Goal: Check status: Check status

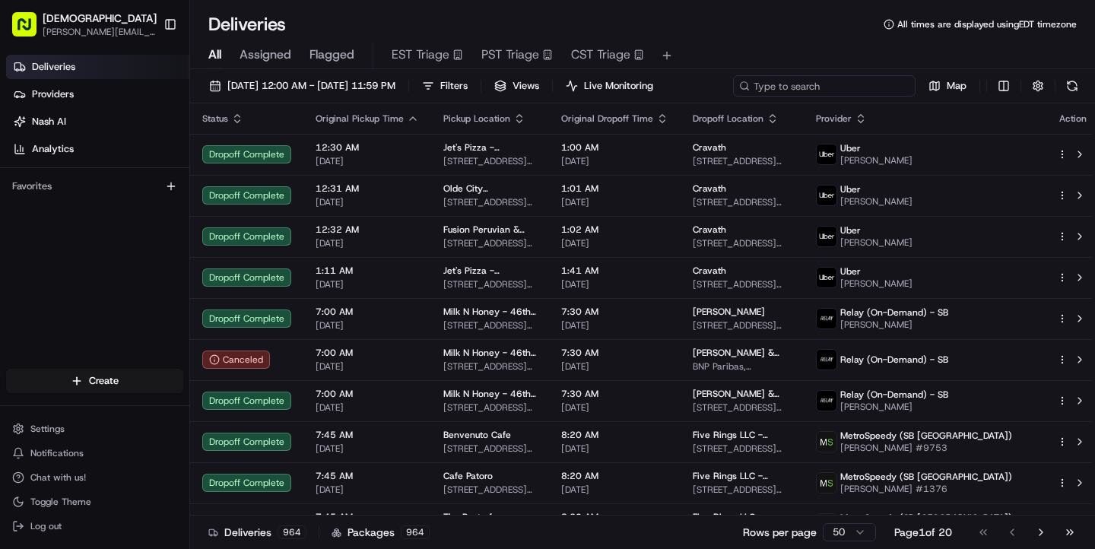
click at [813, 89] on input at bounding box center [824, 85] width 183 height 21
type input "criollas"
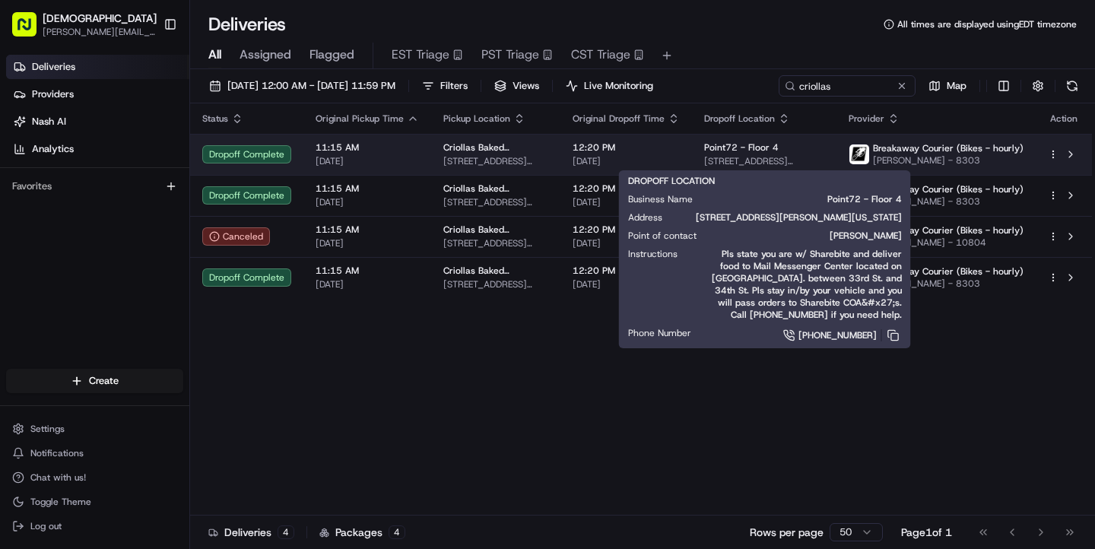
click at [738, 151] on span "Point72 - Floor 4" at bounding box center [741, 147] width 75 height 12
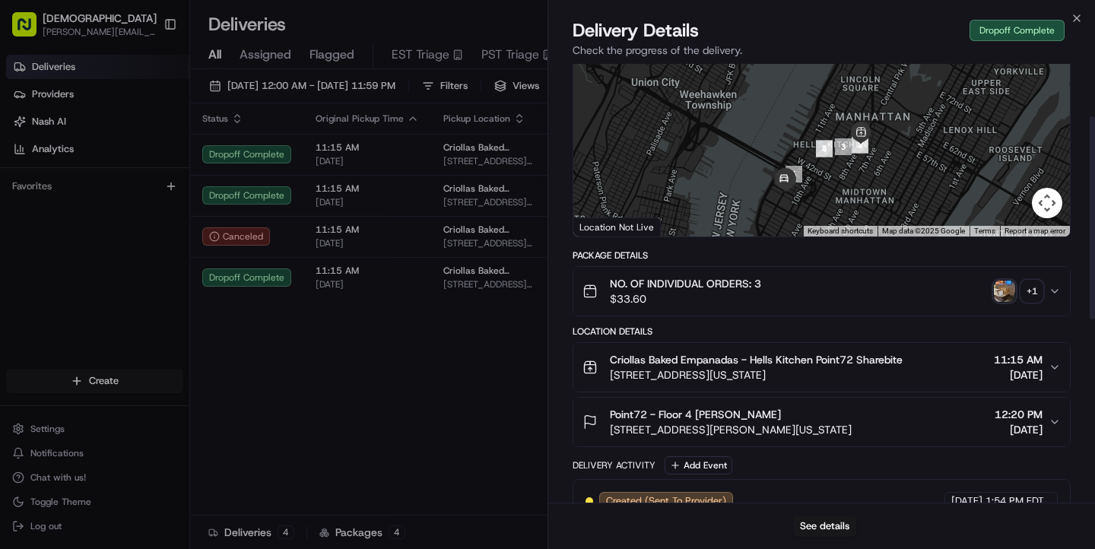
scroll to position [113, 0]
click at [885, 407] on button "Point72 - Floor 4 [PERSON_NAME][GEOGRAPHIC_DATA][STREET_ADDRESS][PERSON_NAME][U…" at bounding box center [821, 422] width 497 height 49
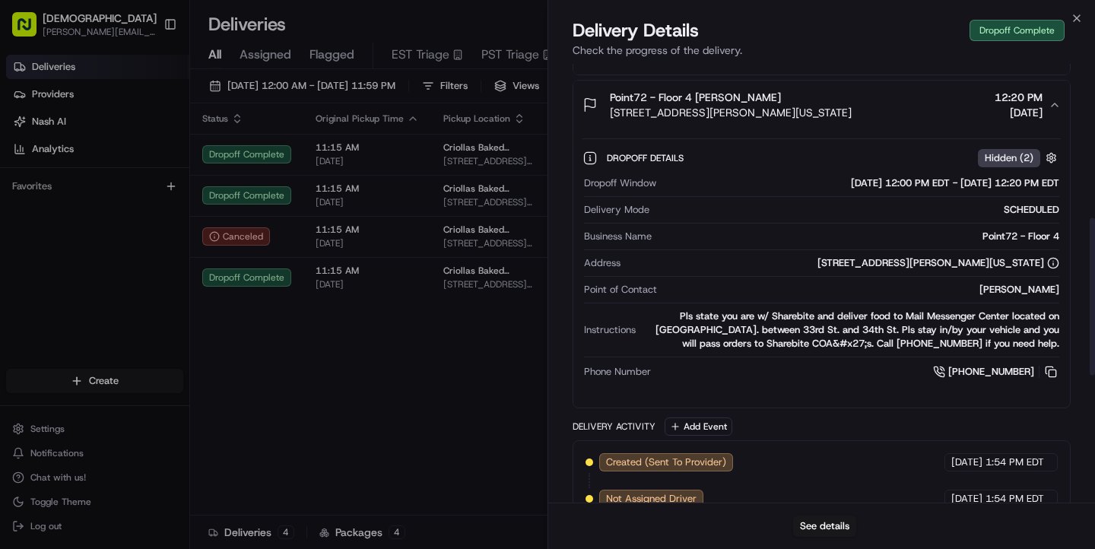
scroll to position [430, 0]
click at [1014, 157] on span "Hidden ( 2 )" at bounding box center [1009, 159] width 49 height 14
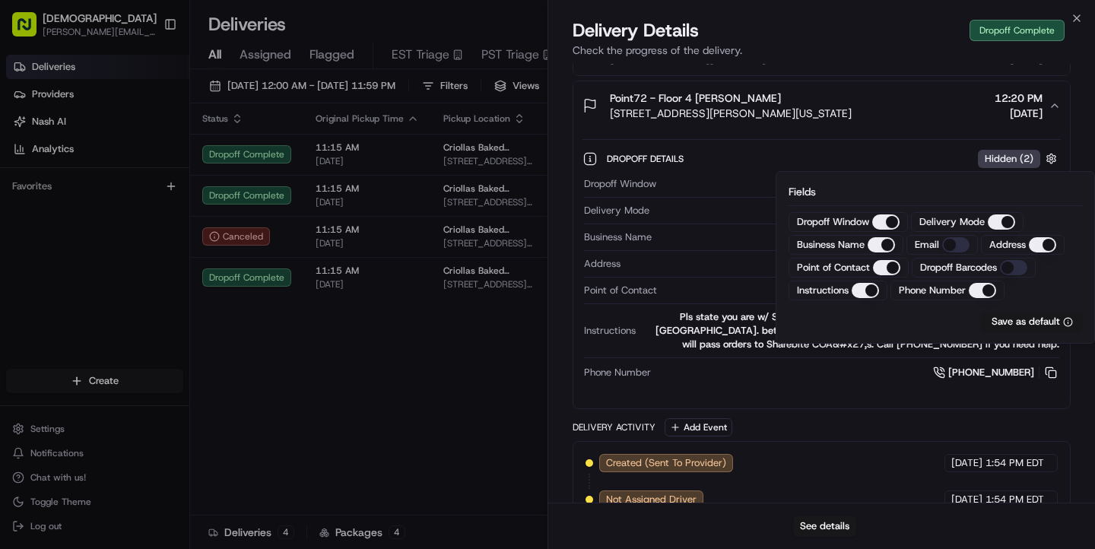
click at [1014, 157] on span "Hidden ( 2 )" at bounding box center [1009, 159] width 49 height 14
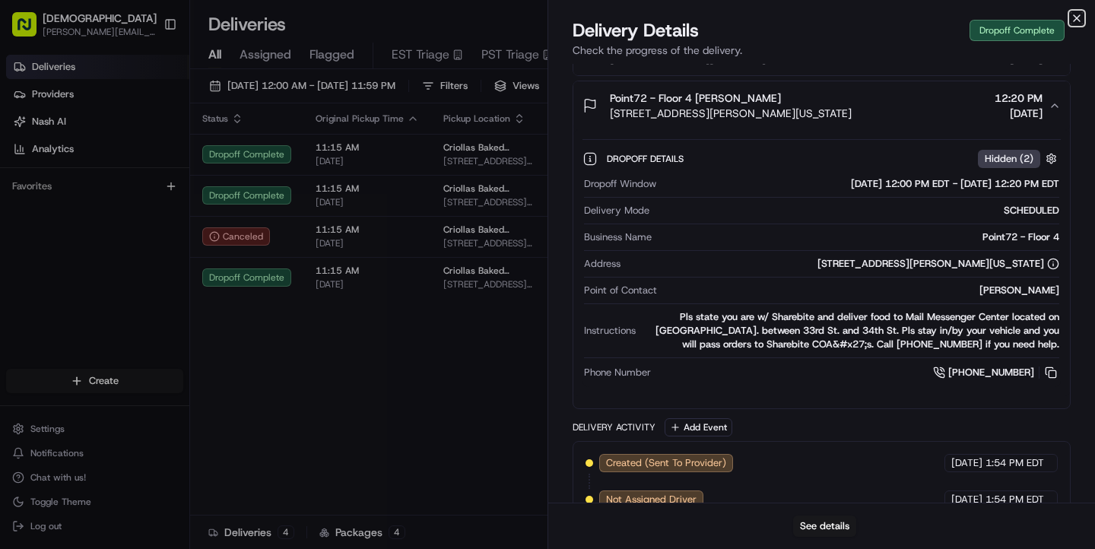
click at [1075, 17] on icon "button" at bounding box center [1077, 18] width 6 height 6
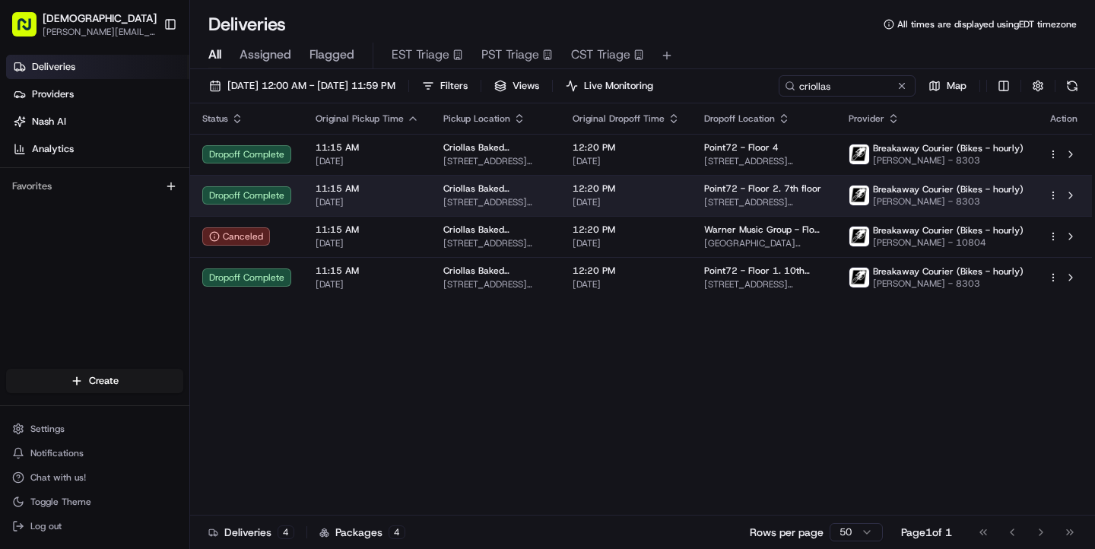
click at [671, 190] on span "12:20 PM" at bounding box center [626, 189] width 107 height 12
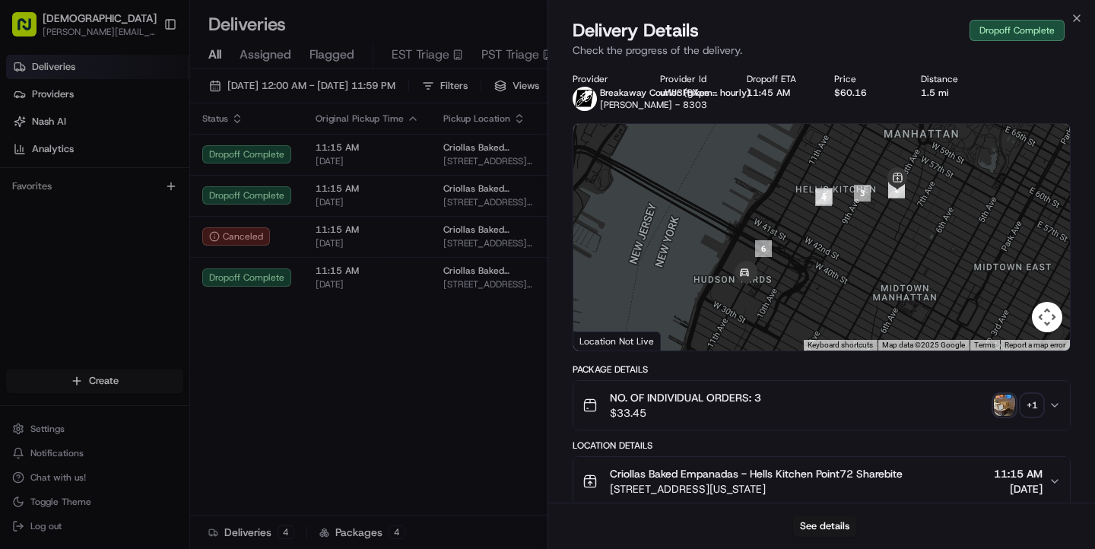
click at [1051, 402] on icon "button" at bounding box center [1055, 405] width 12 height 12
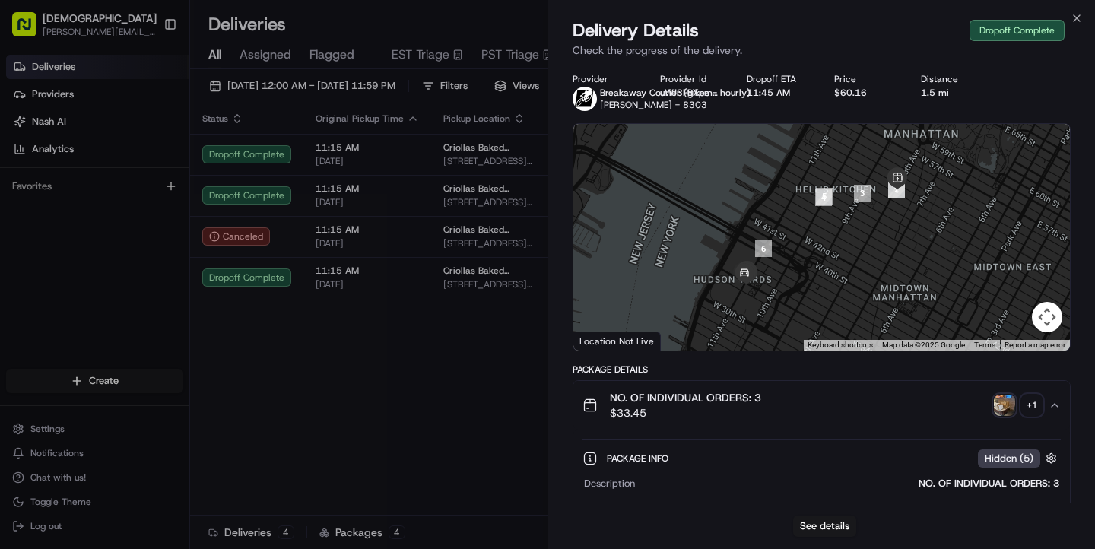
scroll to position [42, 0]
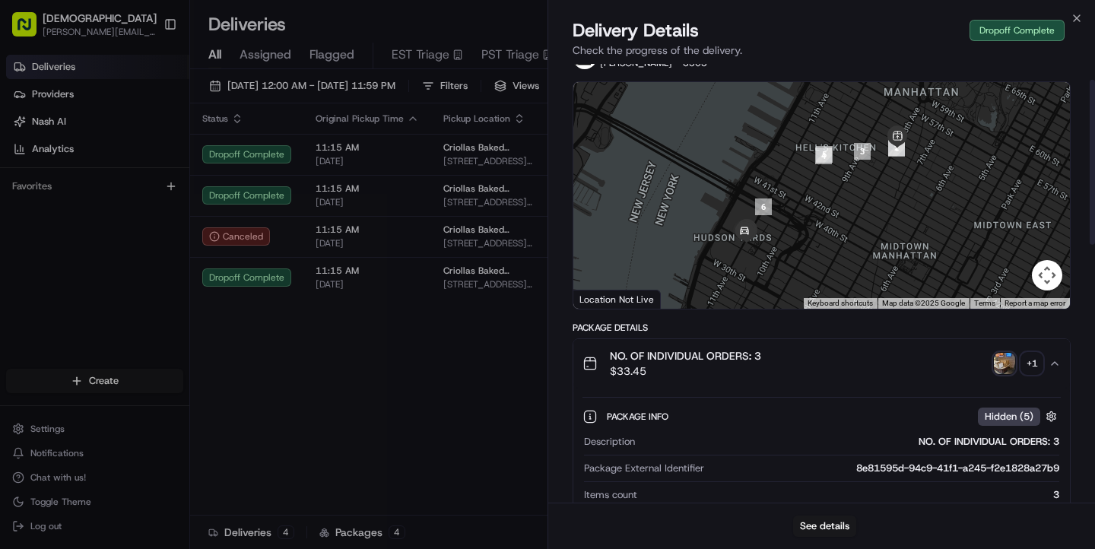
click at [1006, 363] on img "button" at bounding box center [1004, 363] width 21 height 21
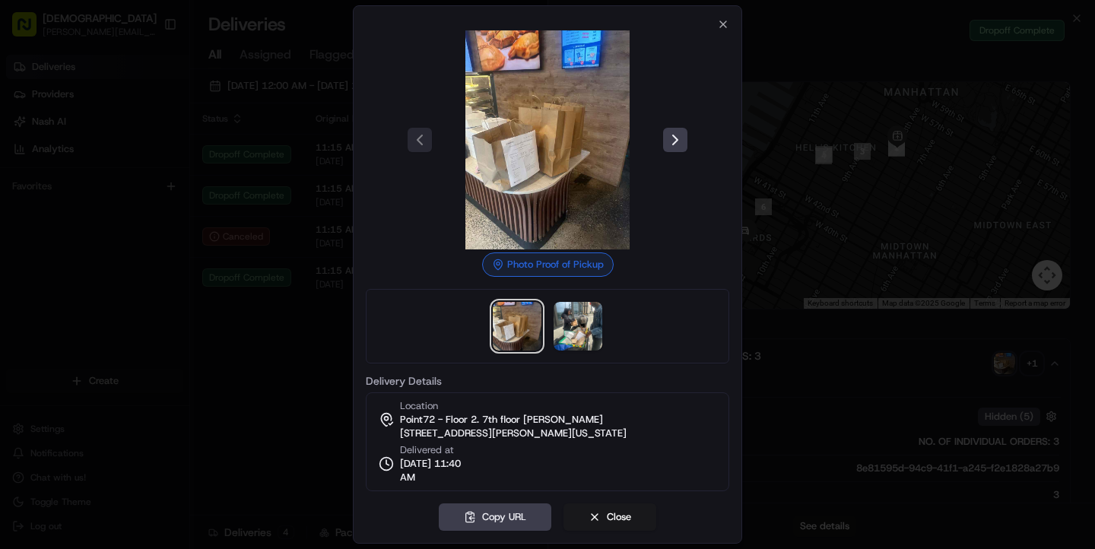
click at [515, 150] on img at bounding box center [547, 139] width 219 height 219
click at [576, 327] on img at bounding box center [578, 326] width 49 height 49
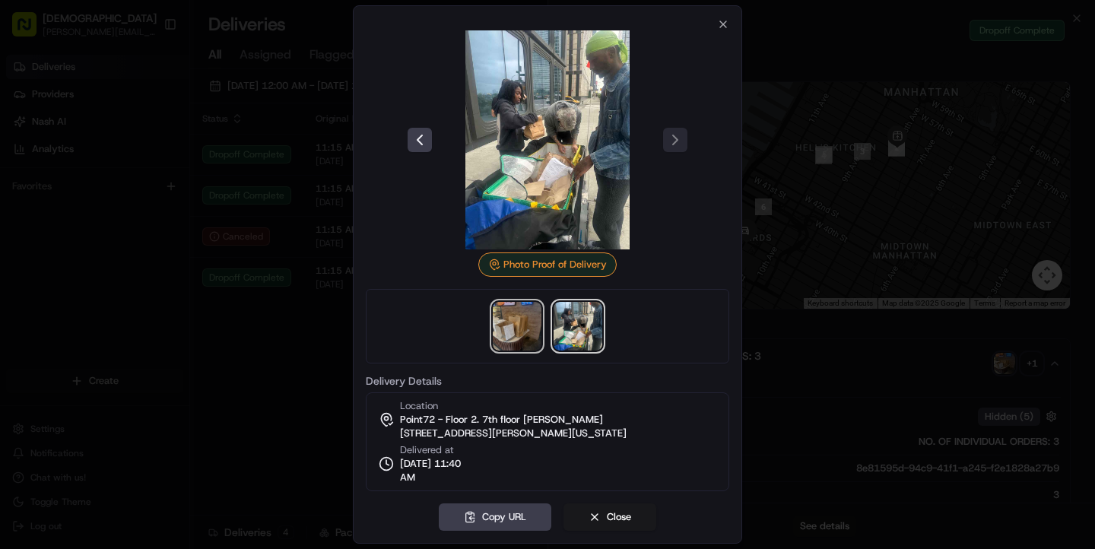
click at [525, 329] on img at bounding box center [517, 326] width 49 height 49
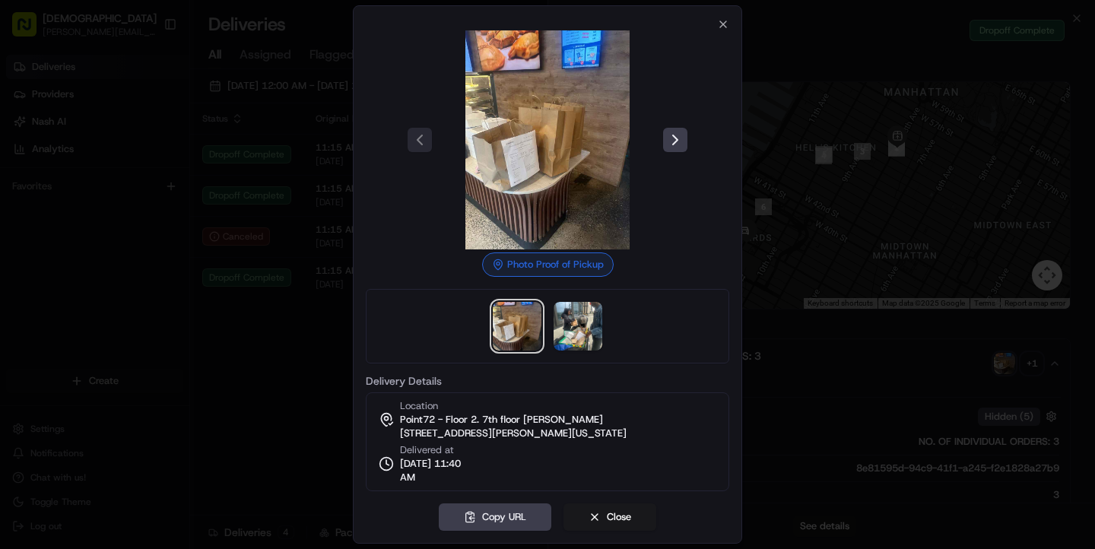
click at [514, 154] on img at bounding box center [547, 139] width 219 height 219
click at [509, 119] on img at bounding box center [547, 139] width 219 height 219
click at [725, 27] on icon "button" at bounding box center [723, 24] width 12 height 12
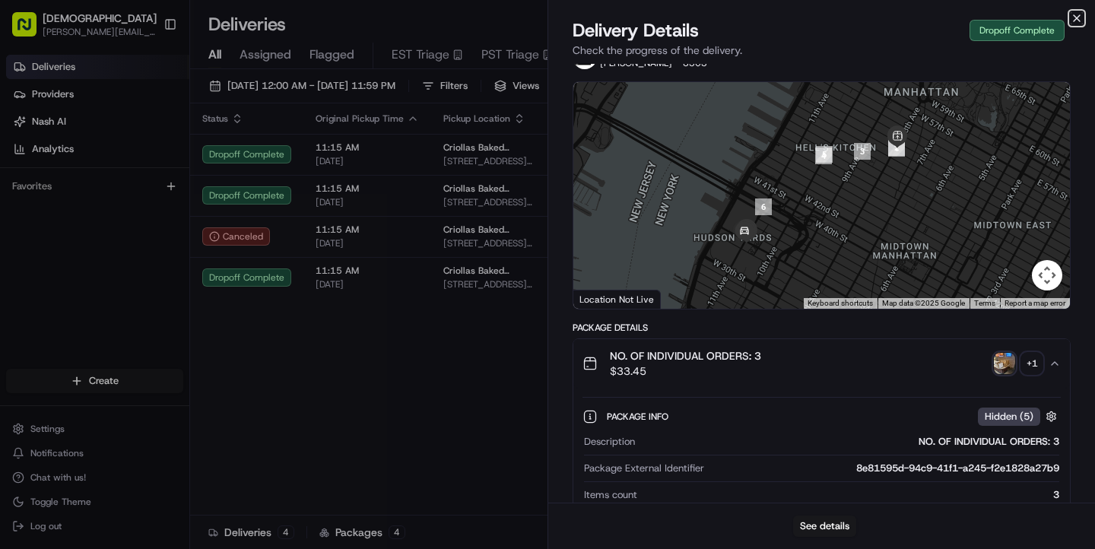
click at [1076, 18] on icon "button" at bounding box center [1077, 18] width 6 height 6
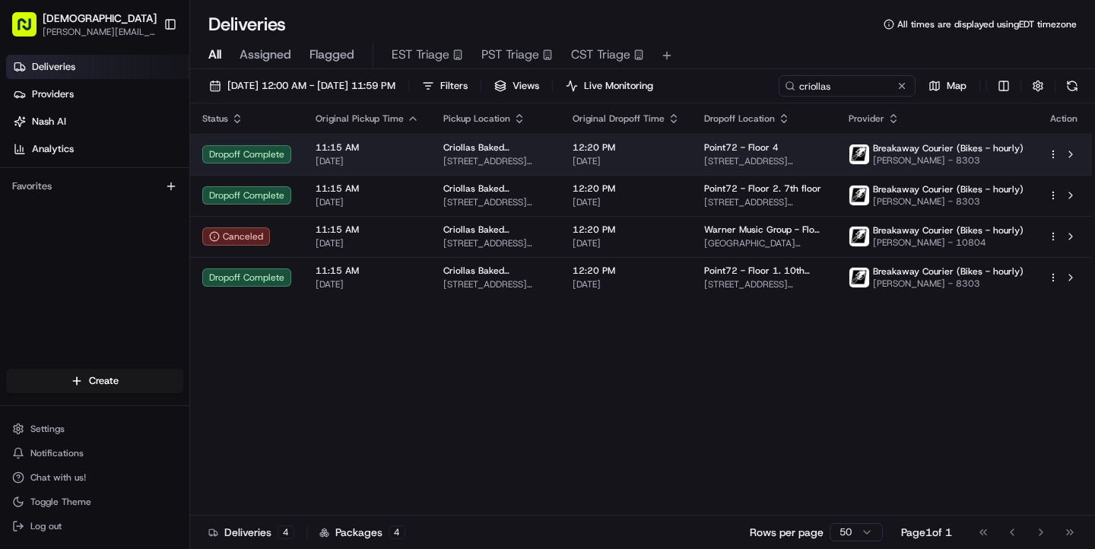
click at [778, 146] on div "Point72 - Floor 4" at bounding box center [764, 147] width 120 height 12
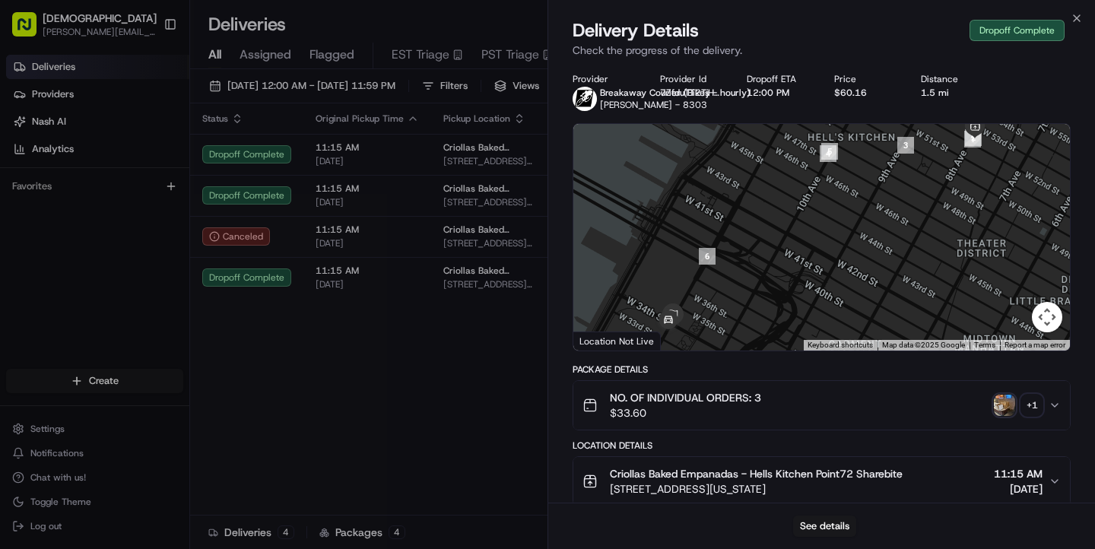
click at [1005, 408] on img "button" at bounding box center [1004, 405] width 21 height 21
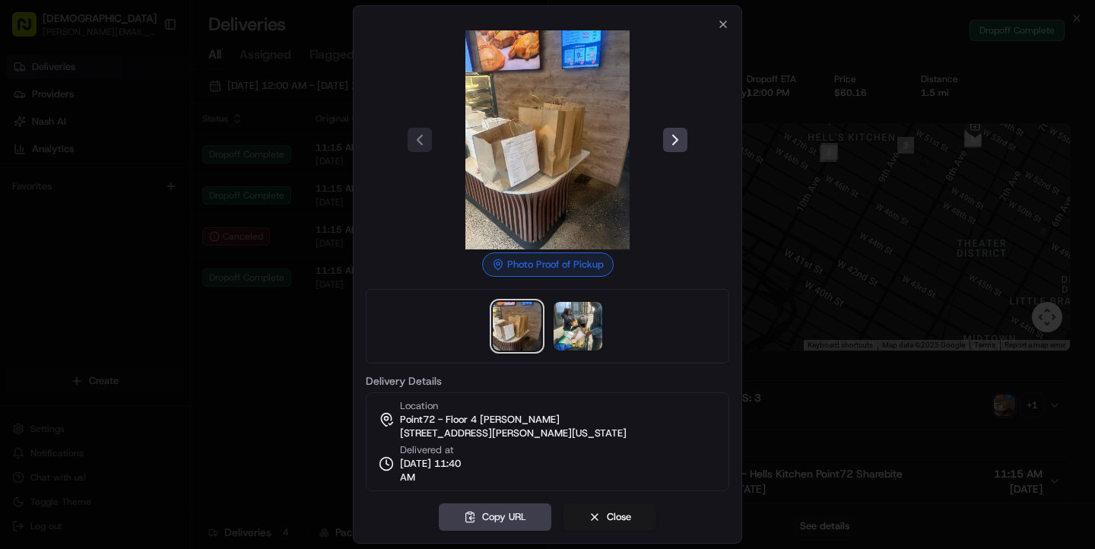
click at [897, 146] on div at bounding box center [547, 274] width 1095 height 549
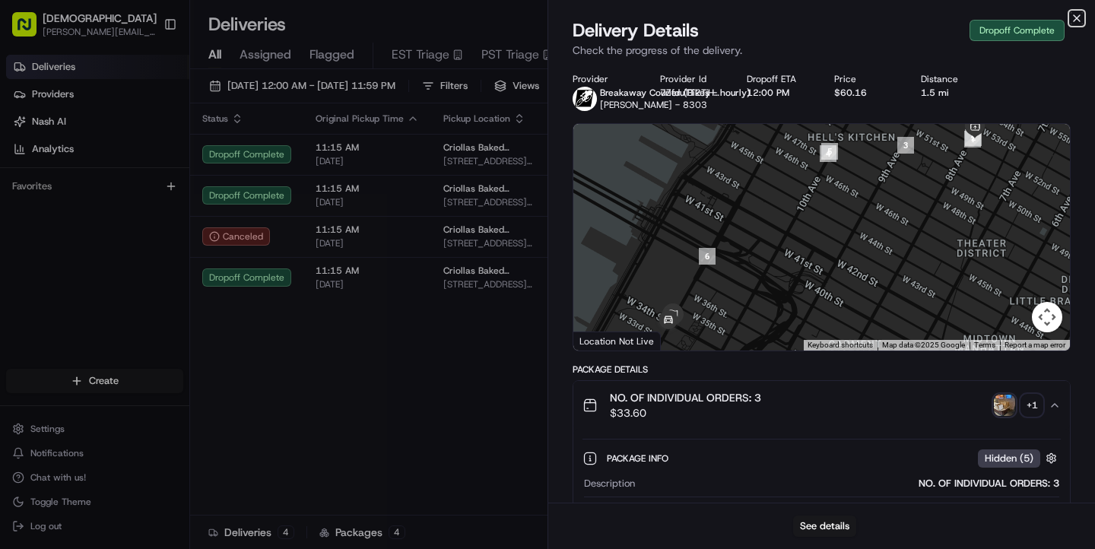
click at [1074, 22] on icon "button" at bounding box center [1077, 18] width 12 height 12
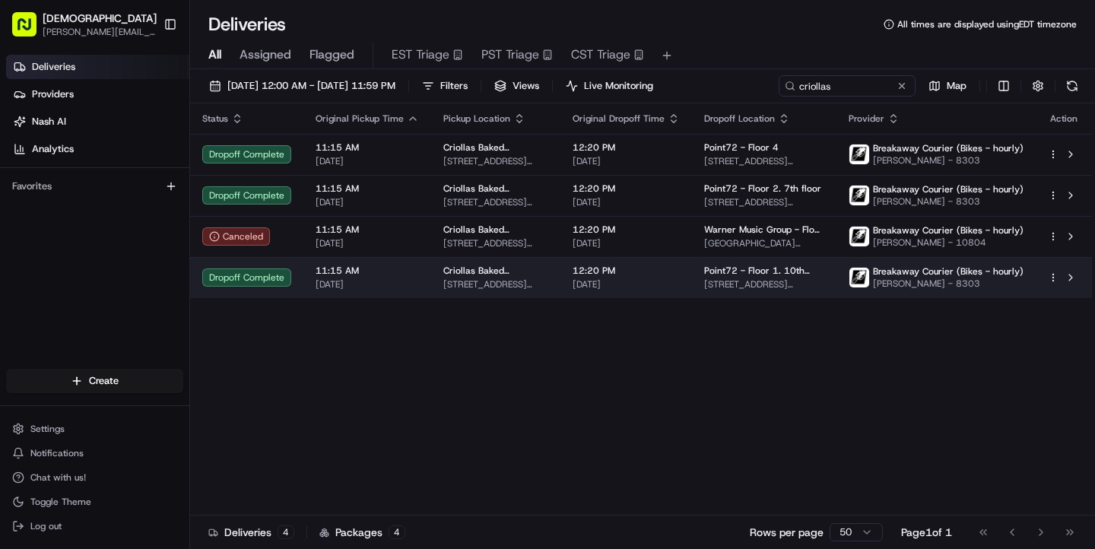
click at [779, 278] on div "Point72 - Floor 1. [STREET_ADDRESS][PERSON_NAME][US_STATE]" at bounding box center [764, 278] width 120 height 26
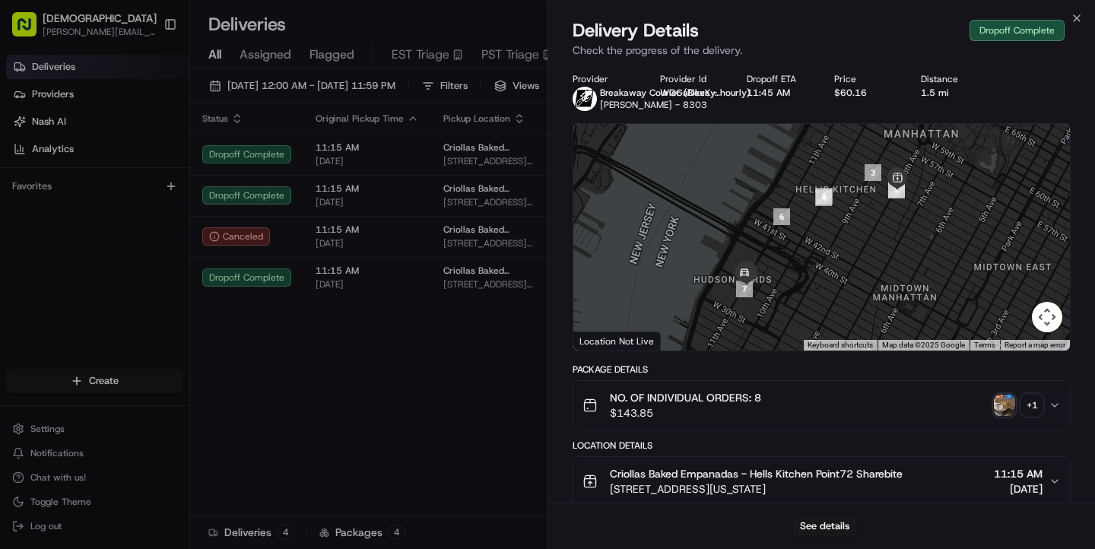
click at [1005, 400] on img "button" at bounding box center [1004, 405] width 21 height 21
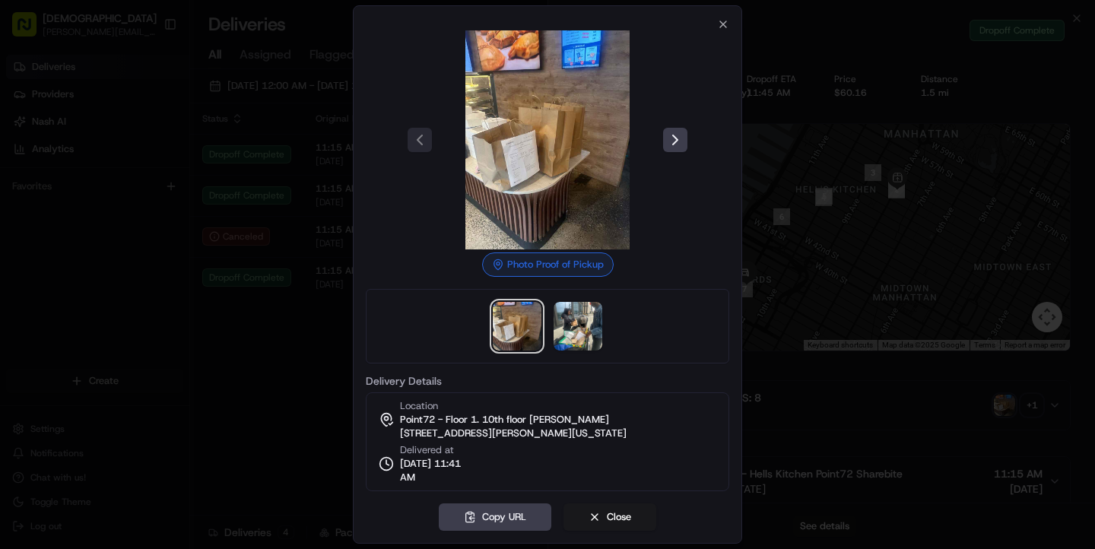
click at [519, 149] on img at bounding box center [547, 139] width 219 height 219
click at [584, 331] on img at bounding box center [578, 326] width 49 height 49
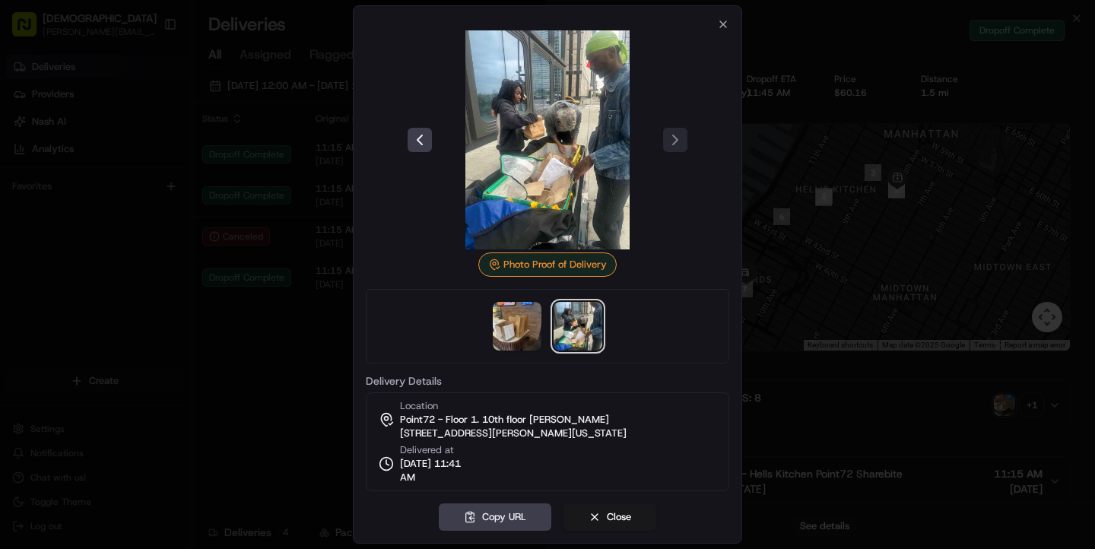
click at [553, 168] on img at bounding box center [547, 139] width 219 height 219
click at [722, 27] on icon "button" at bounding box center [723, 24] width 12 height 12
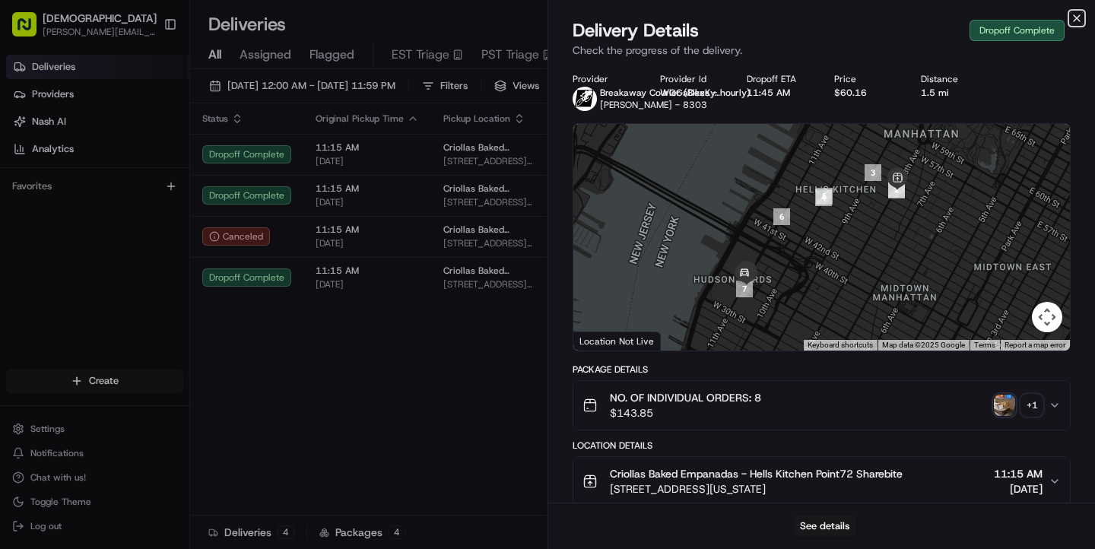
click at [1078, 21] on icon "button" at bounding box center [1077, 18] width 12 height 12
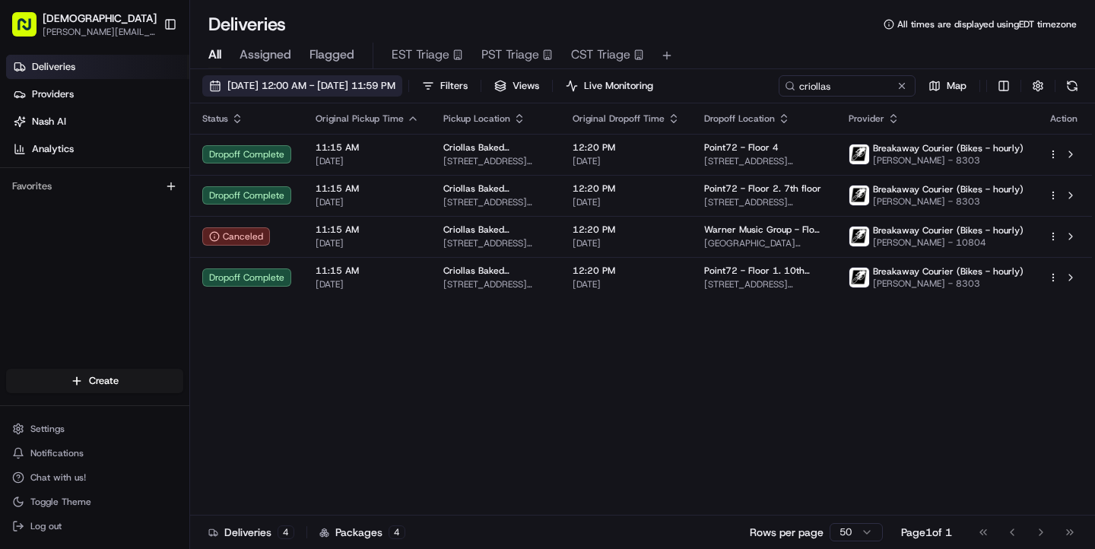
click at [268, 84] on span "[DATE] 12:00 AM - [DATE] 11:59 PM" at bounding box center [311, 86] width 168 height 14
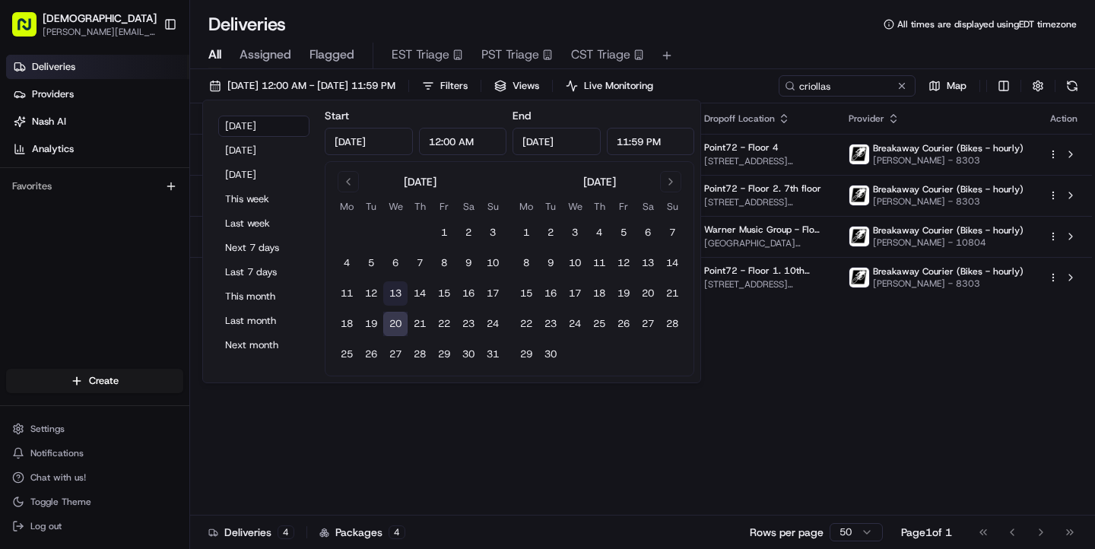
click at [400, 295] on button "13" at bounding box center [395, 293] width 24 height 24
type input "[DATE]"
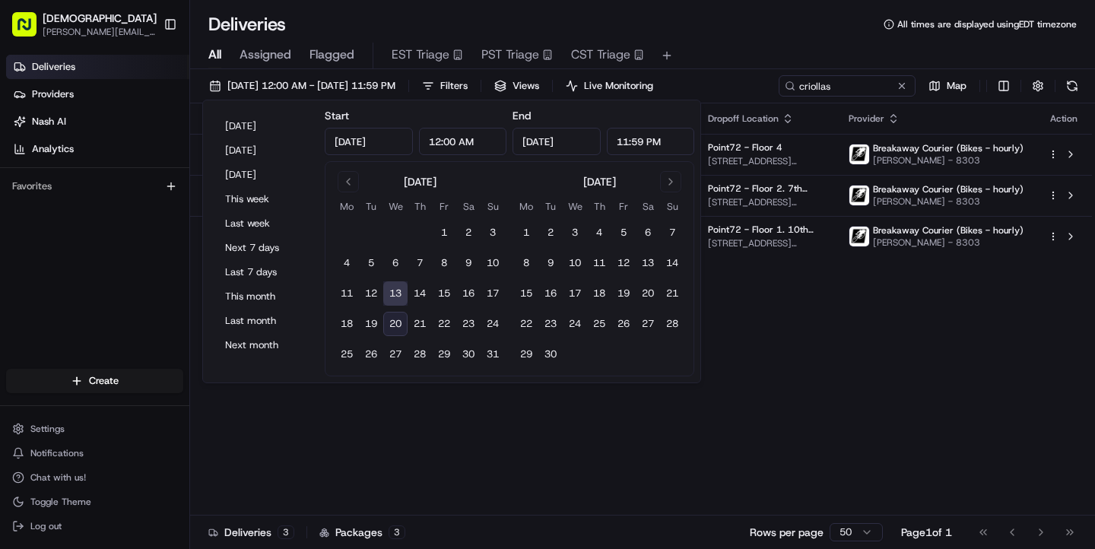
click at [781, 21] on div "Deliveries All times are displayed using EDT timezone" at bounding box center [642, 24] width 905 height 24
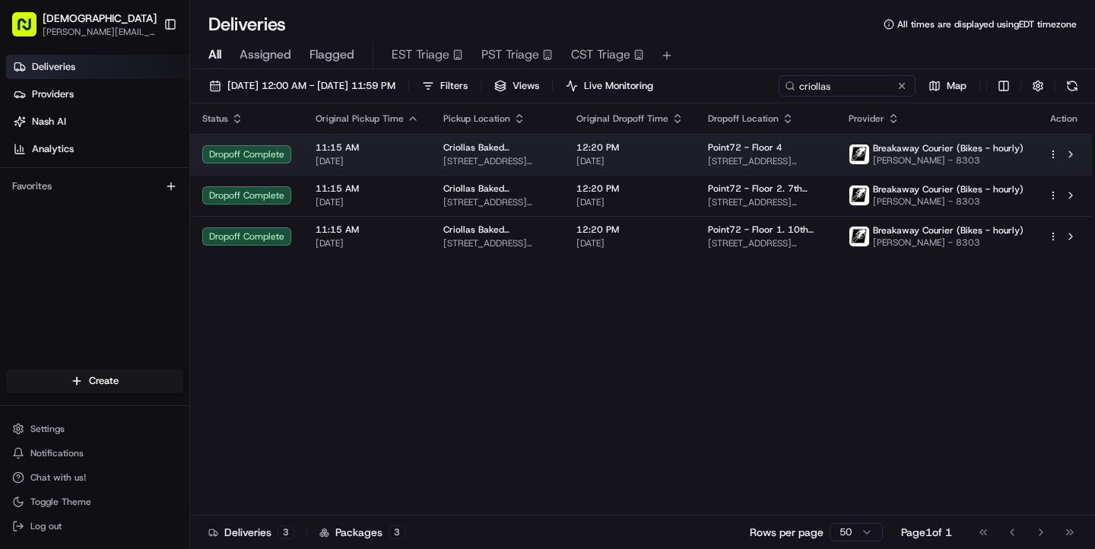
click at [696, 160] on td "Point72 - Floor [GEOGRAPHIC_DATA][STREET_ADDRESS][PERSON_NAME][US_STATE]" at bounding box center [766, 154] width 141 height 41
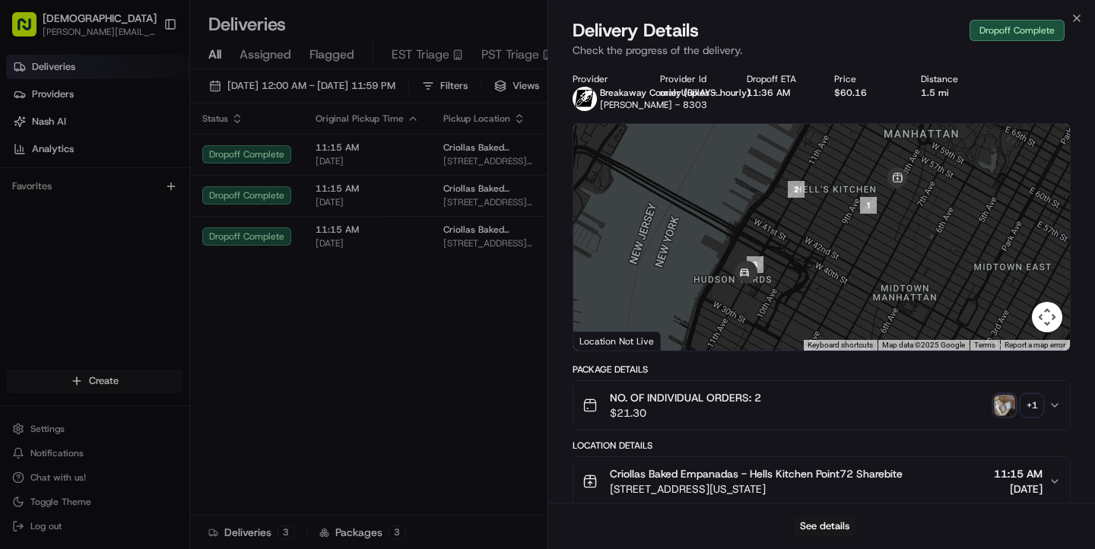
click at [1011, 408] on img "button" at bounding box center [1004, 405] width 21 height 21
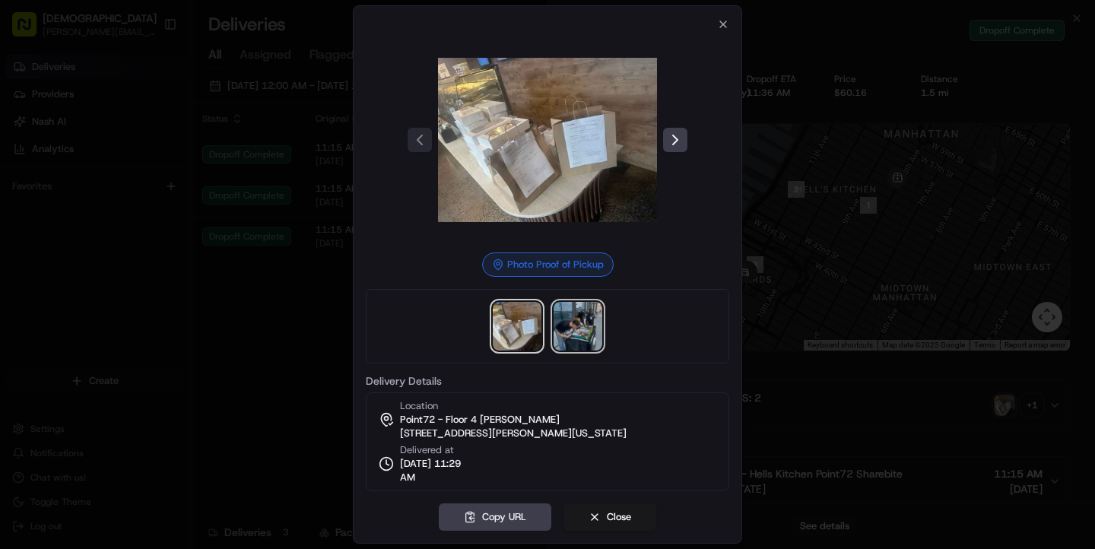
click at [579, 328] on img at bounding box center [578, 326] width 49 height 49
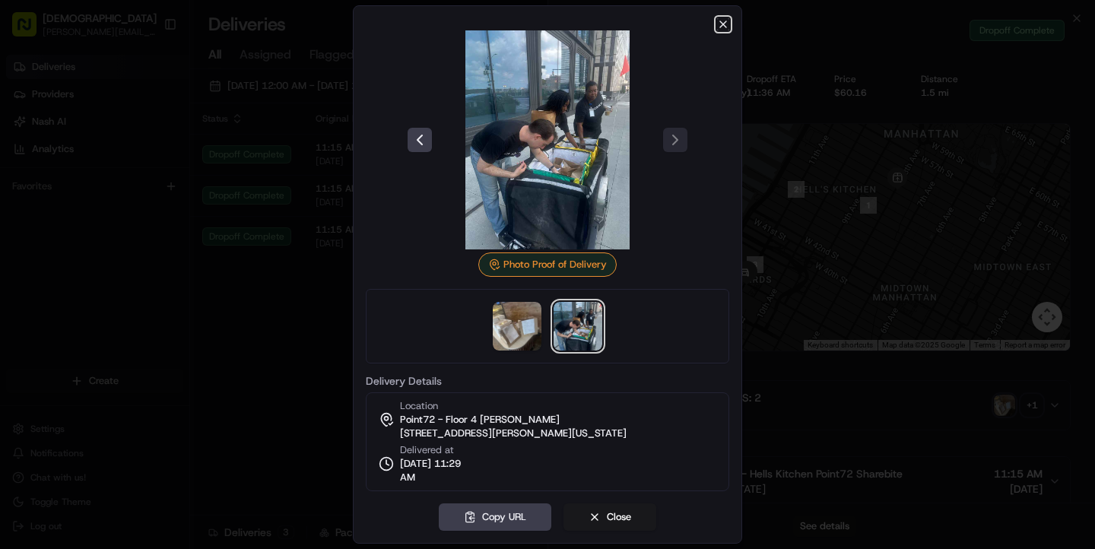
click at [725, 22] on icon "button" at bounding box center [723, 24] width 6 height 6
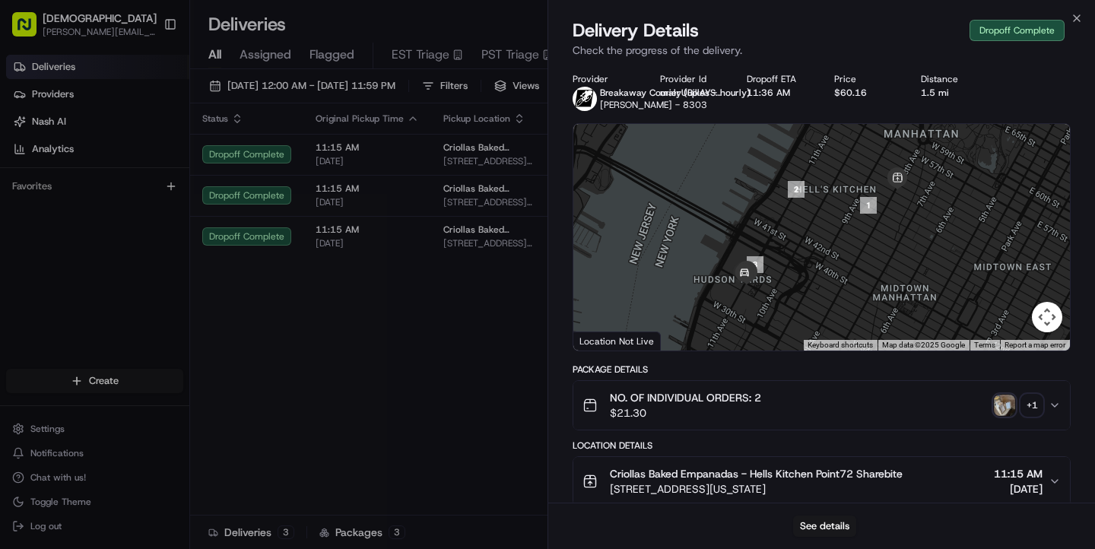
click at [1000, 405] on img "button" at bounding box center [1004, 405] width 21 height 21
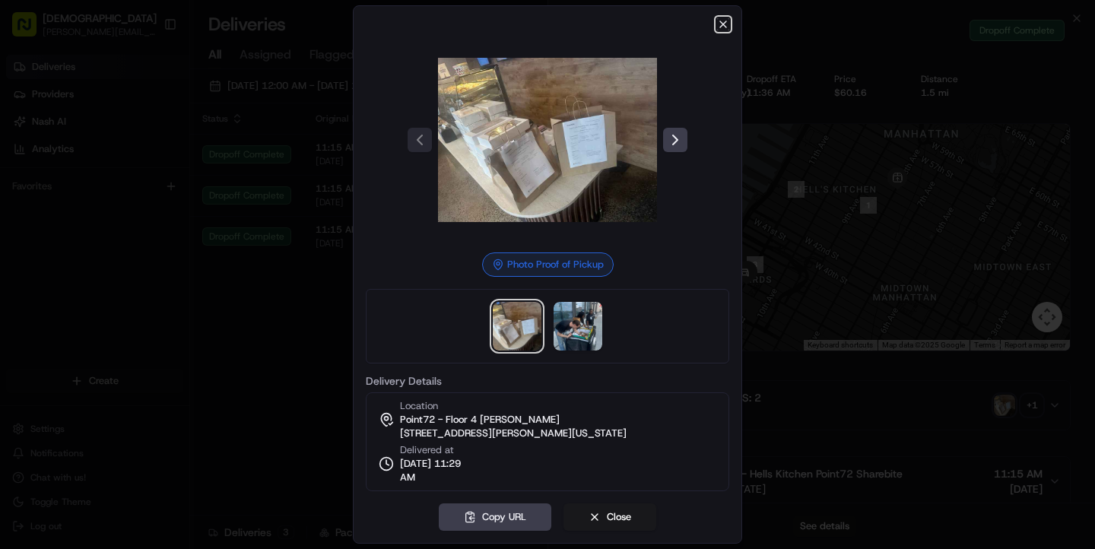
click at [722, 27] on icon "button" at bounding box center [723, 24] width 12 height 12
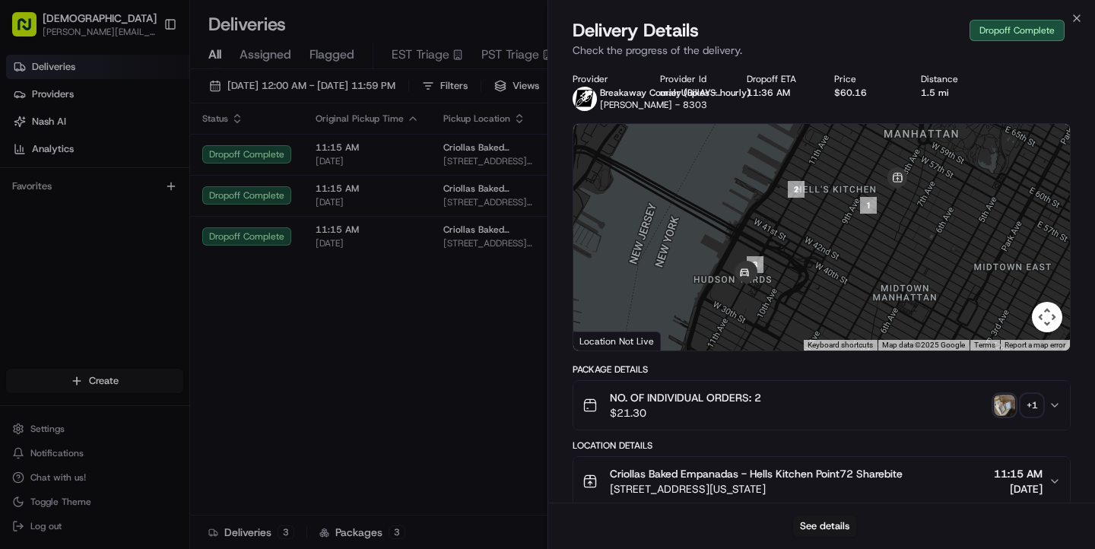
click at [1010, 406] on img "button" at bounding box center [1004, 405] width 21 height 21
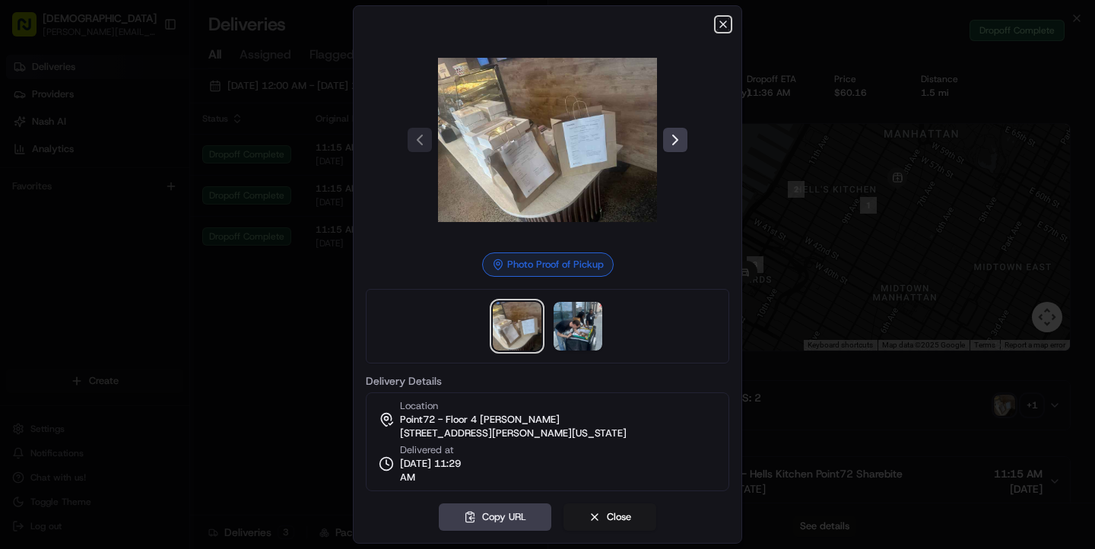
click at [728, 27] on icon "button" at bounding box center [723, 24] width 12 height 12
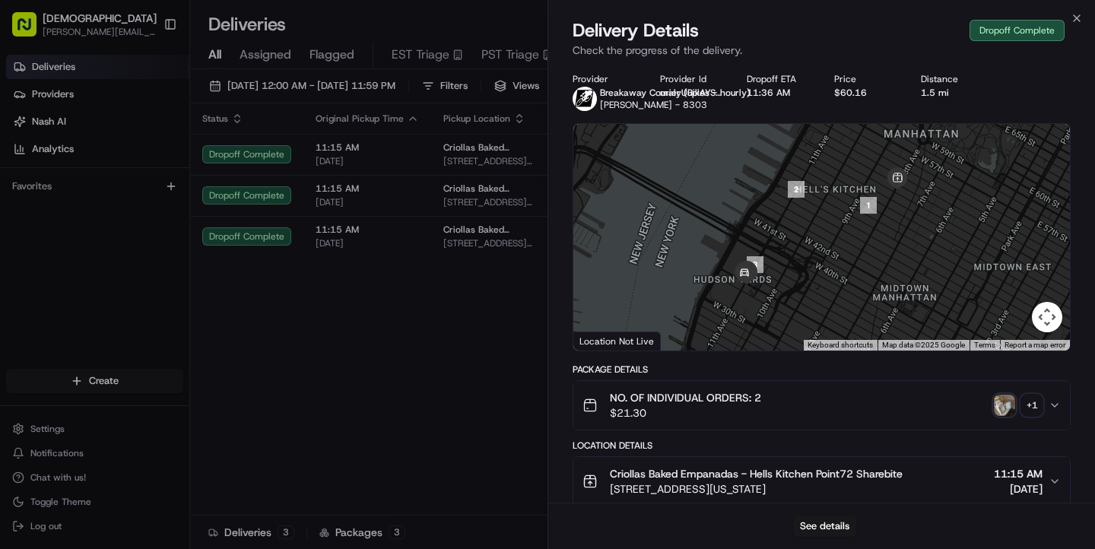
click at [1010, 405] on img "button" at bounding box center [1004, 405] width 21 height 21
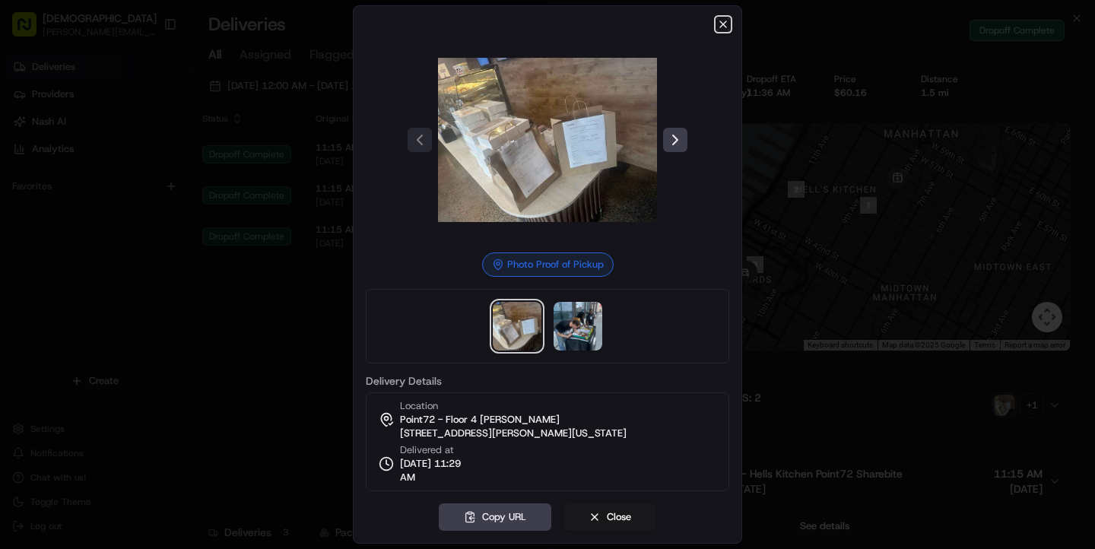
click at [725, 25] on icon "button" at bounding box center [723, 24] width 12 height 12
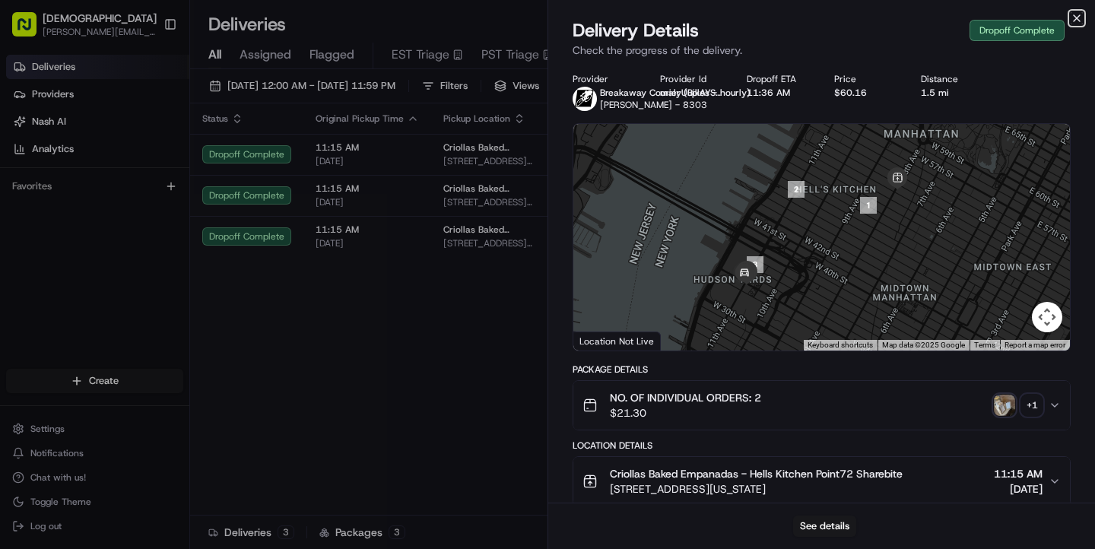
click at [1074, 17] on icon "button" at bounding box center [1077, 18] width 12 height 12
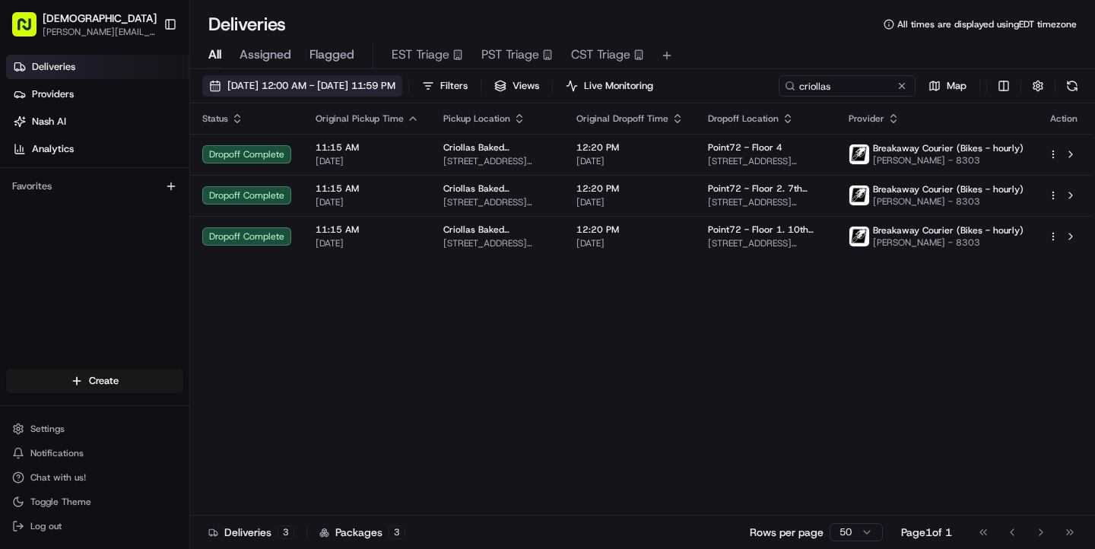
click at [324, 87] on span "[DATE] 12:00 AM - [DATE] 11:59 PM" at bounding box center [311, 86] width 168 height 14
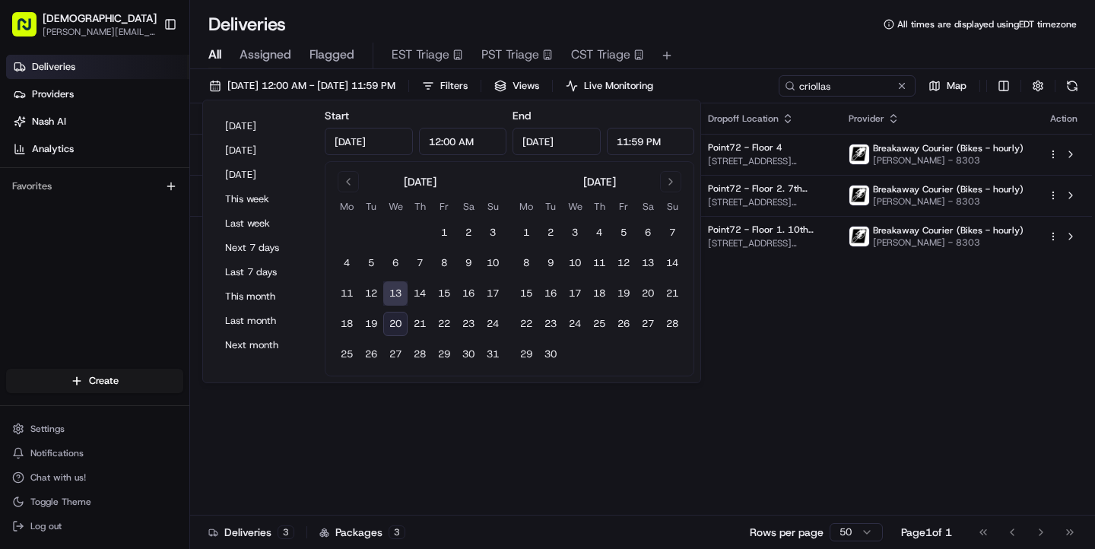
click at [398, 324] on button "20" at bounding box center [395, 324] width 24 height 24
type input "[DATE]"
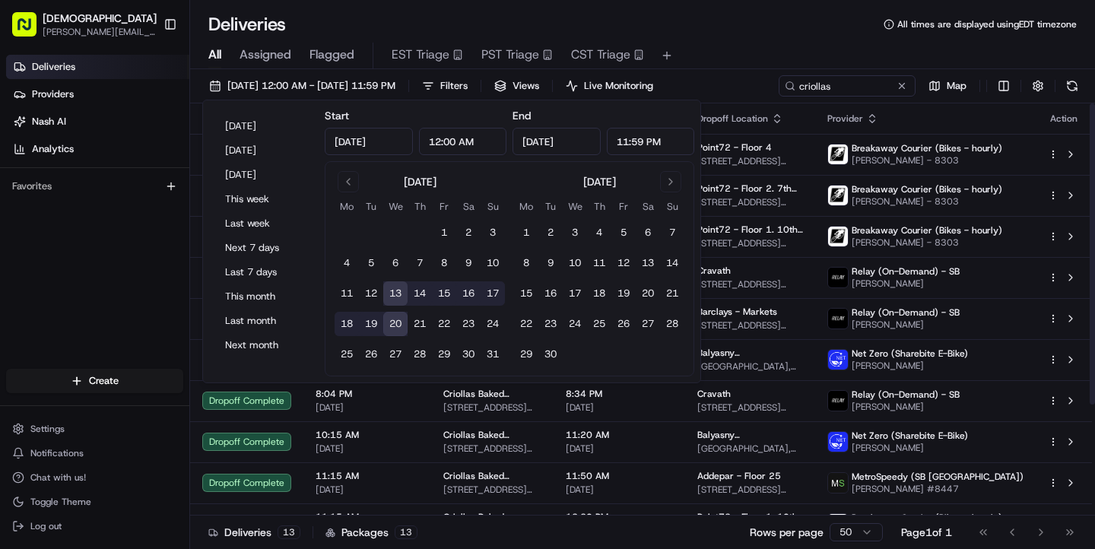
click at [845, 34] on div "Deliveries All times are displayed using EDT timezone" at bounding box center [642, 24] width 905 height 24
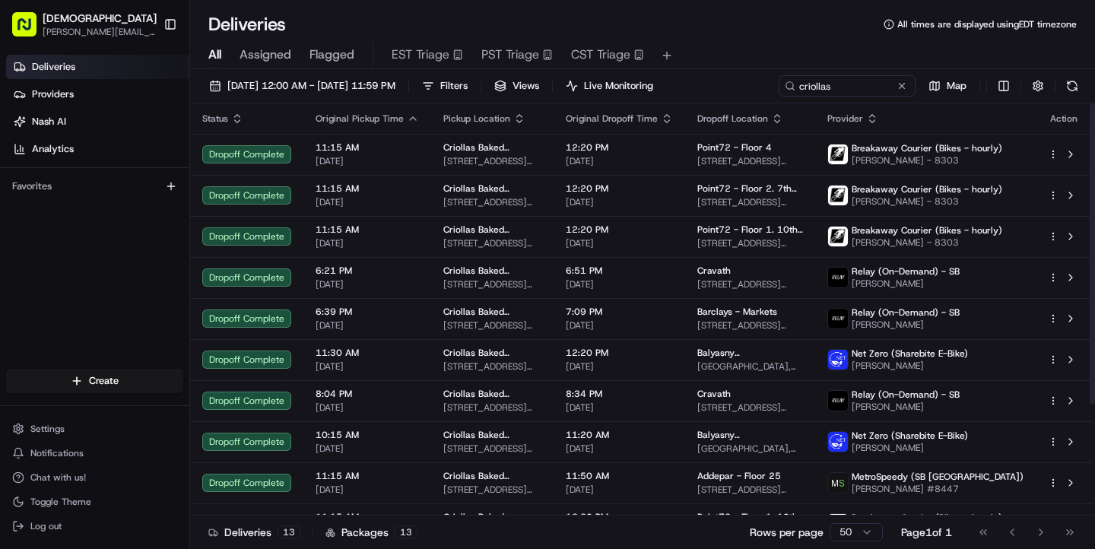
click at [846, 73] on div "[DATE] 12:00 AM - [DATE] 11:59 PM Filters Views Live Monitoring criollas Map St…" at bounding box center [642, 310] width 905 height 483
click at [846, 79] on input "criollas" at bounding box center [824, 85] width 183 height 21
click at [809, 82] on input "criollas" at bounding box center [824, 85] width 183 height 21
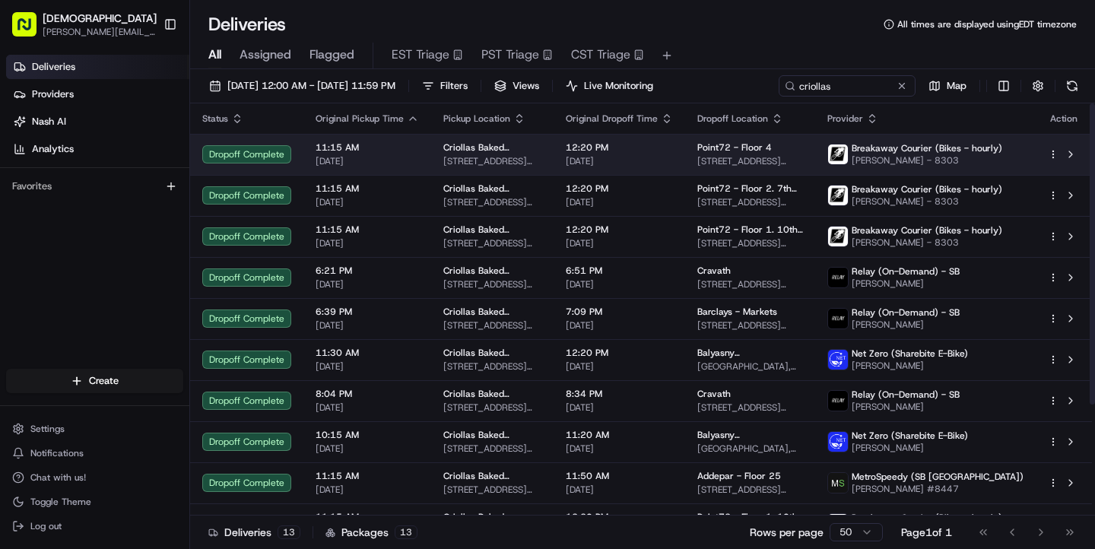
click at [377, 148] on span "11:15 AM" at bounding box center [367, 147] width 103 height 12
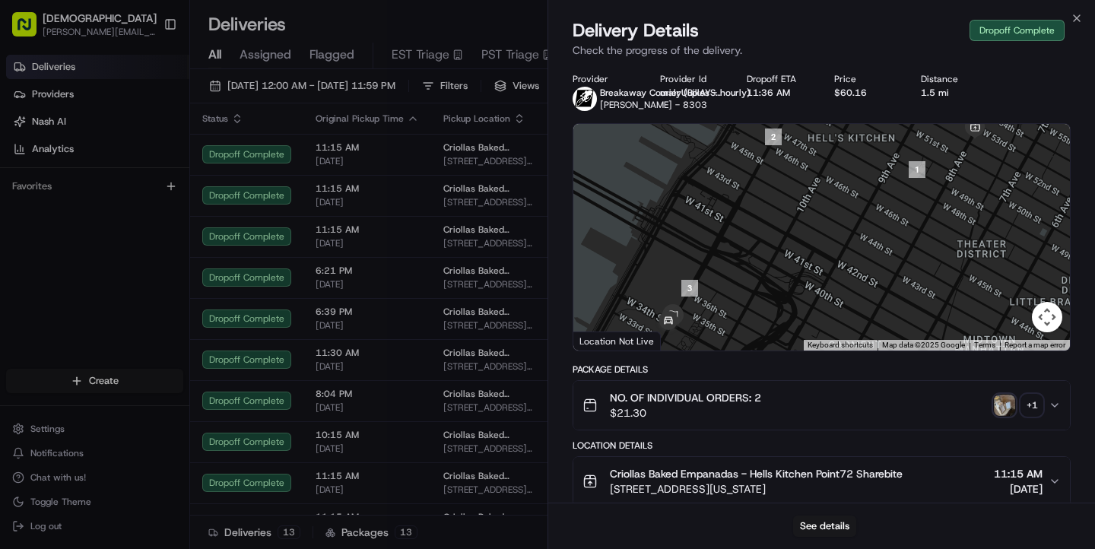
click at [1003, 402] on img "button" at bounding box center [1004, 405] width 21 height 21
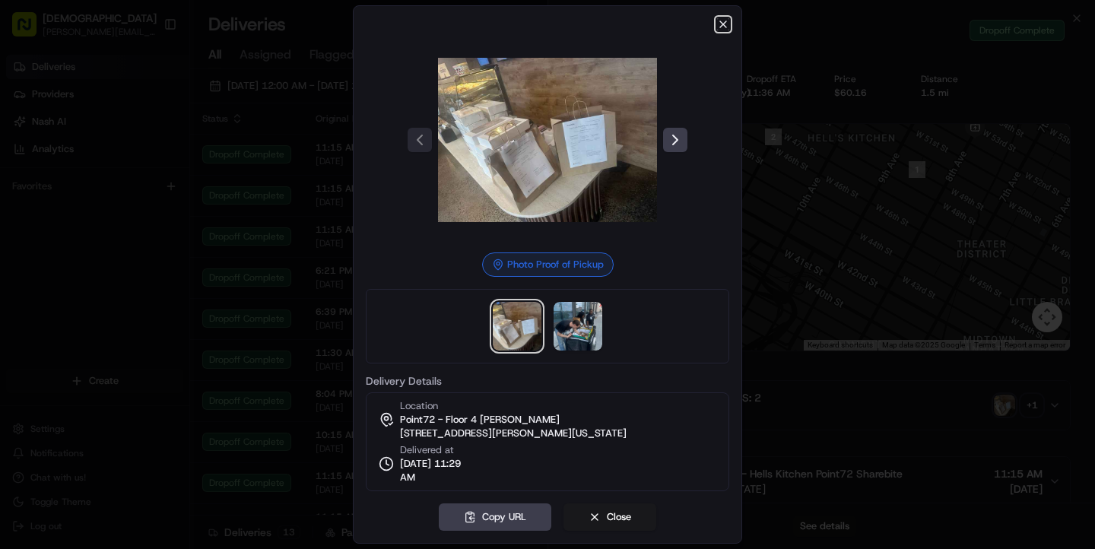
click at [725, 27] on icon "button" at bounding box center [723, 24] width 6 height 6
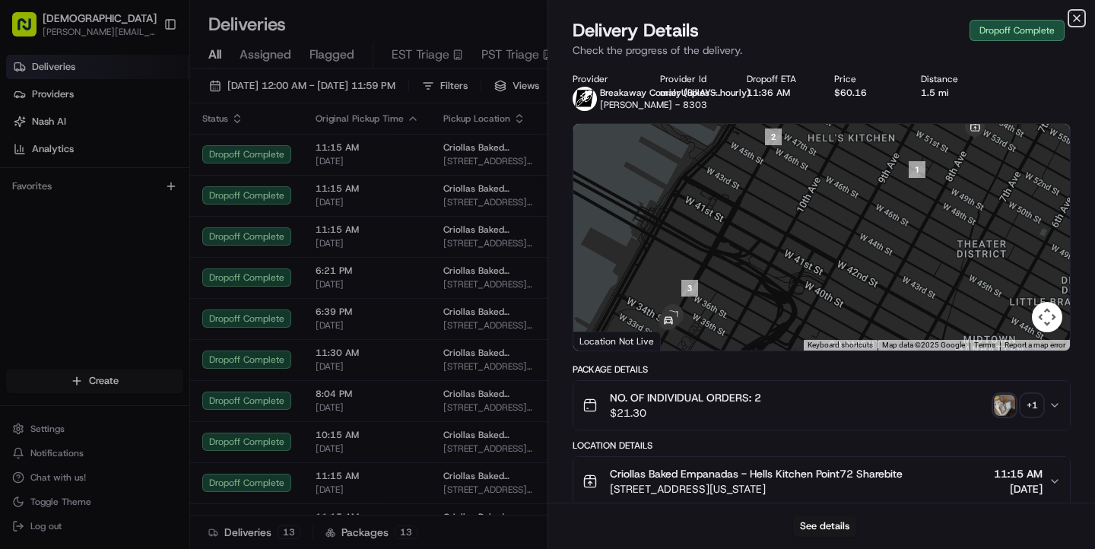
click at [1077, 17] on icon "button" at bounding box center [1077, 18] width 12 height 12
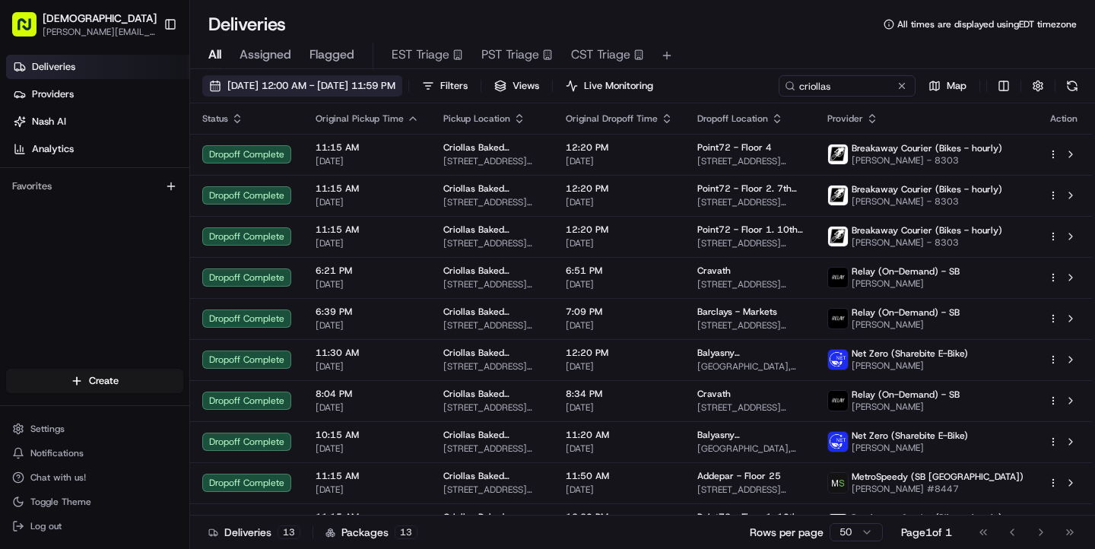
click at [303, 79] on span "[DATE] 12:00 AM - [DATE] 11:59 PM" at bounding box center [311, 86] width 168 height 14
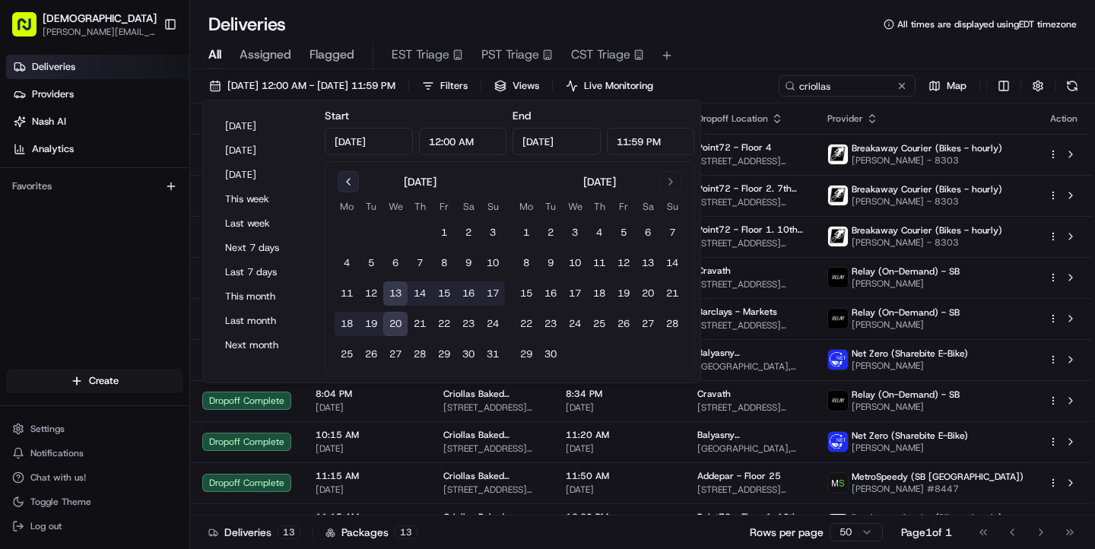
click at [346, 180] on button "Go to previous month" at bounding box center [348, 181] width 21 height 21
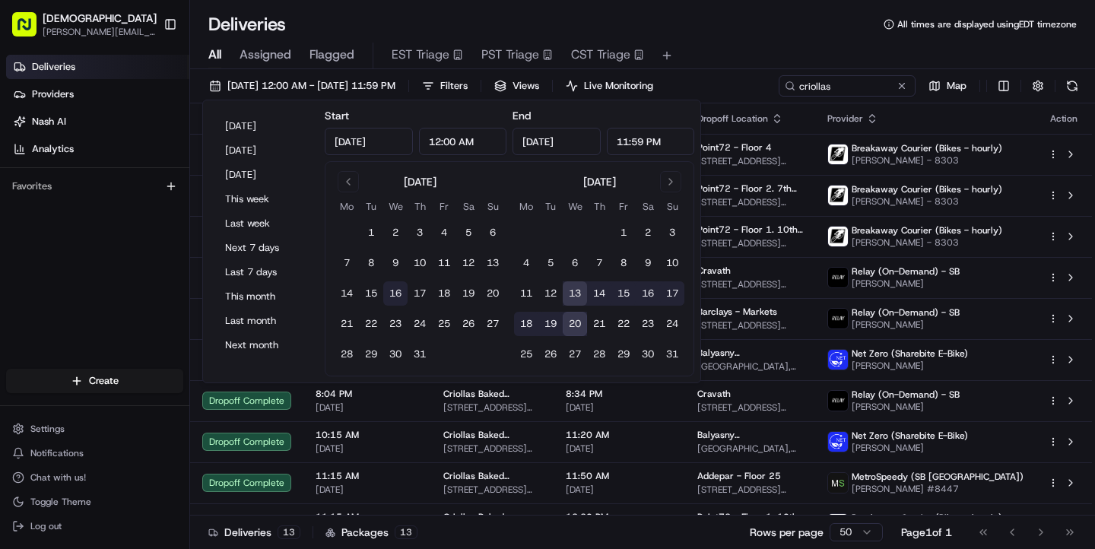
click at [396, 292] on button "16" at bounding box center [395, 293] width 24 height 24
type input "[DATE]"
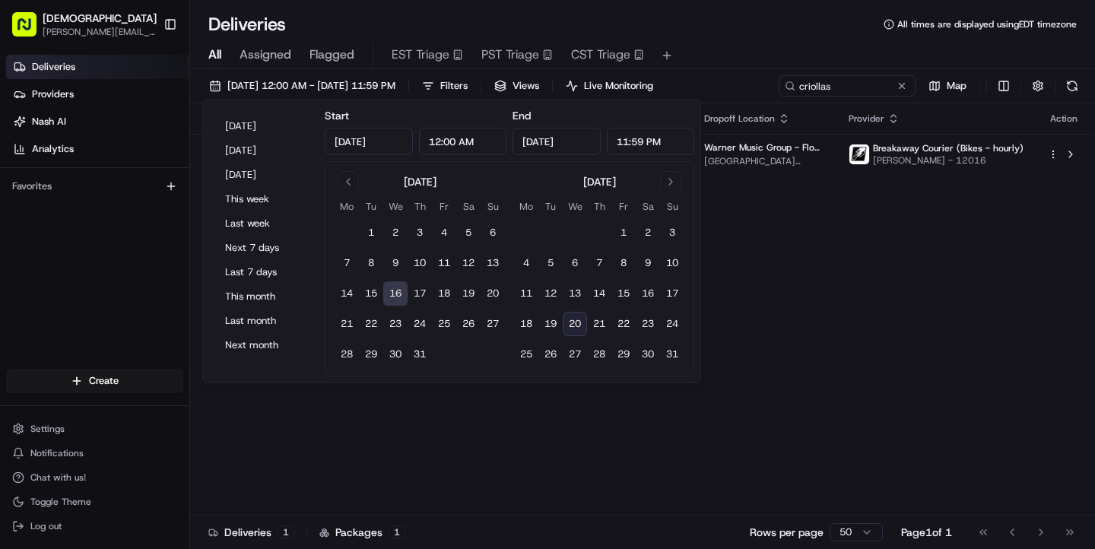
click at [827, 47] on div "All Assigned Flagged EST Triage PST Triage CST Triage" at bounding box center [642, 56] width 905 height 27
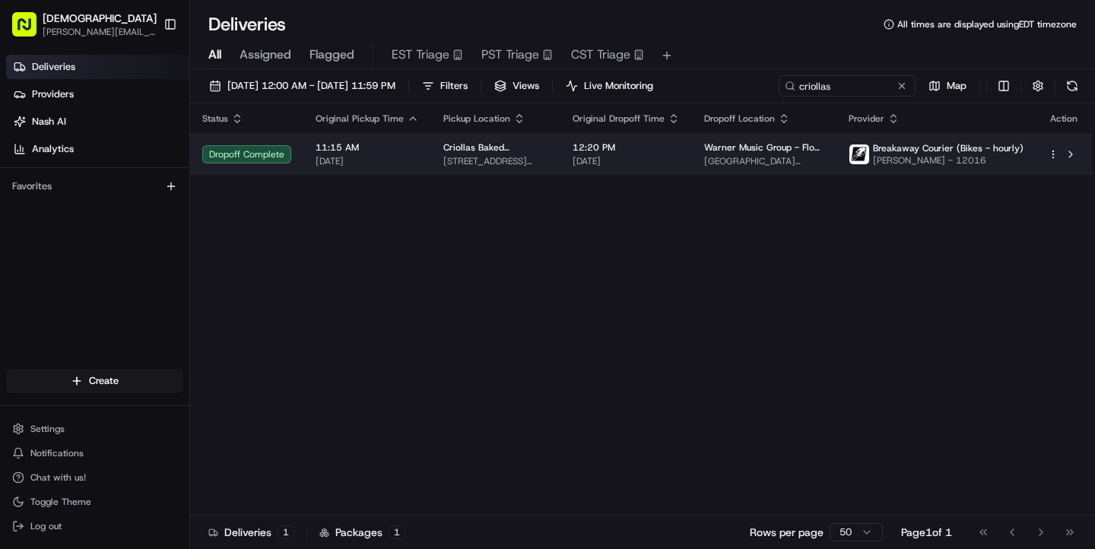
click at [739, 155] on span "[GEOGRAPHIC_DATA][STREET_ADDRESS][US_STATE]" at bounding box center [764, 161] width 120 height 12
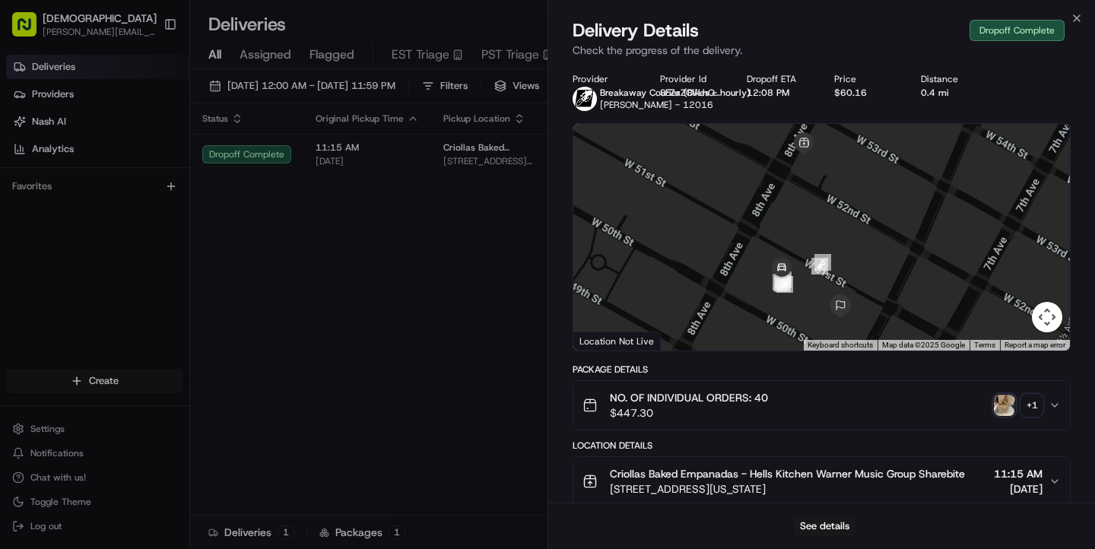
click at [1005, 408] on img "button" at bounding box center [1004, 405] width 21 height 21
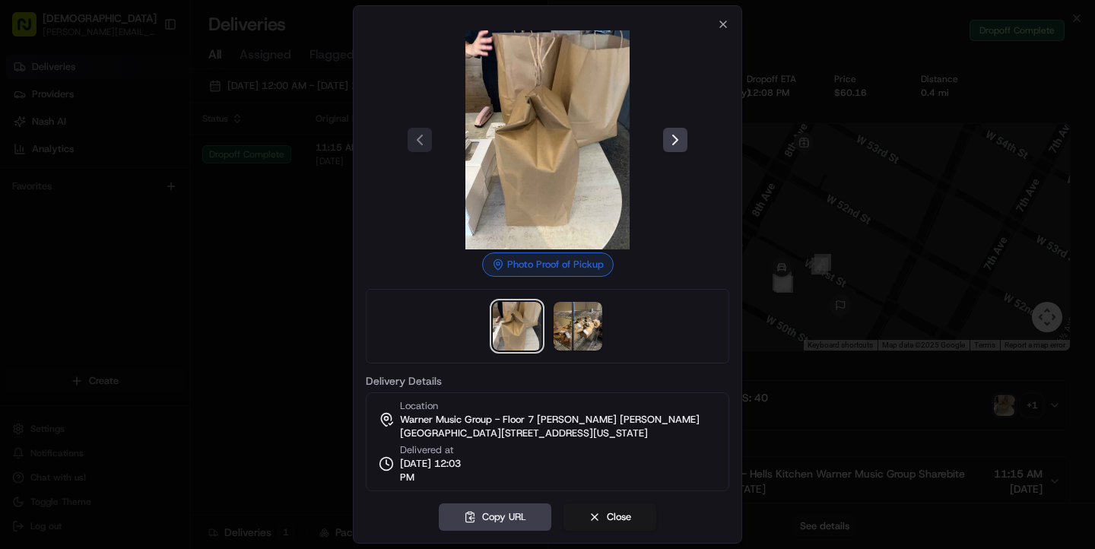
click at [319, 110] on div at bounding box center [547, 274] width 1095 height 549
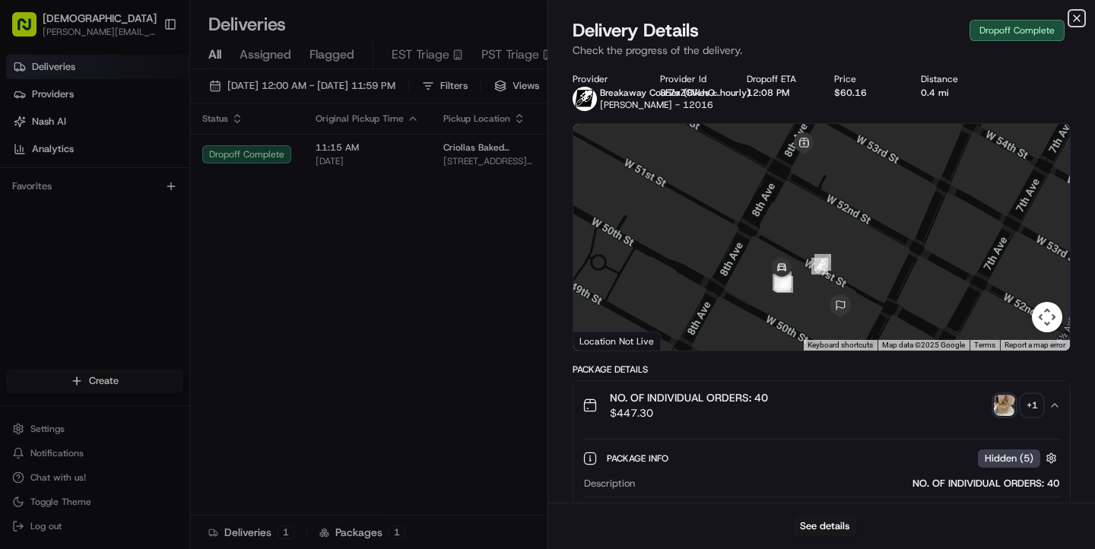
click at [1075, 18] on icon "button" at bounding box center [1077, 18] width 12 height 12
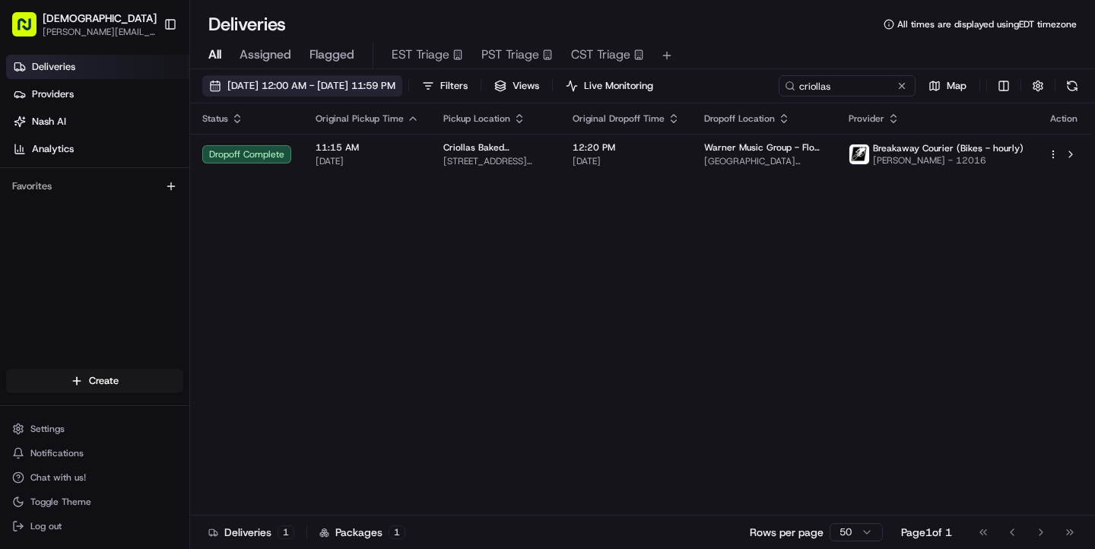
click at [337, 84] on span "[DATE] 12:00 AM - [DATE] 11:59 PM" at bounding box center [311, 86] width 168 height 14
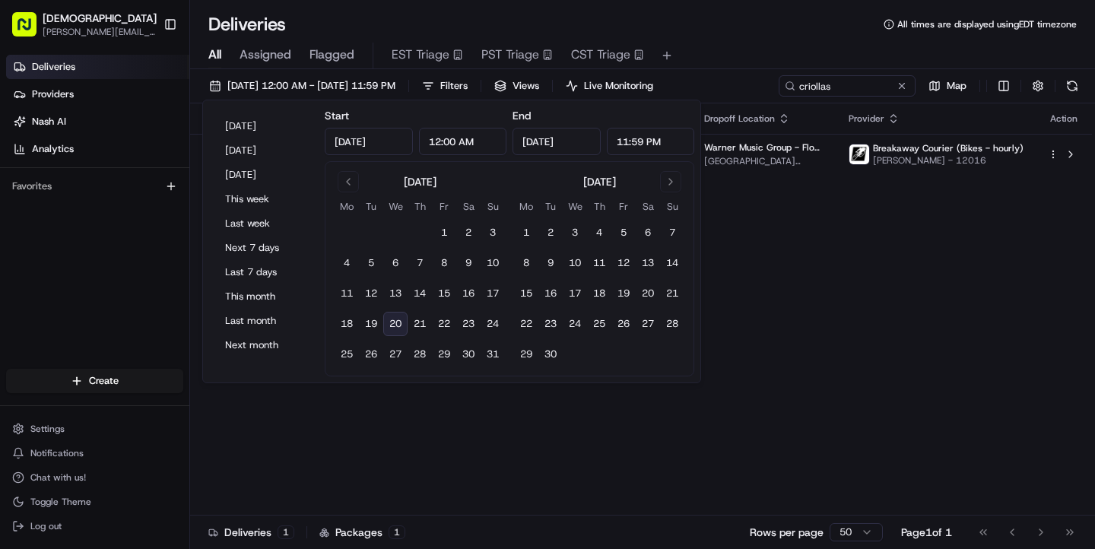
click at [395, 322] on button "20" at bounding box center [395, 324] width 24 height 24
type input "[DATE]"
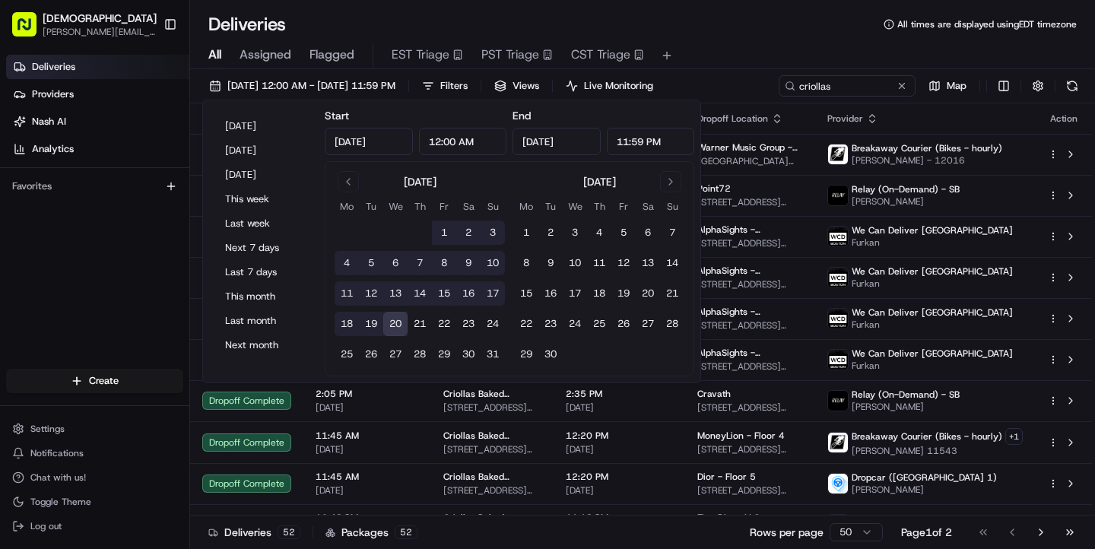
click at [398, 321] on button "20" at bounding box center [395, 324] width 24 height 24
type input "[DATE]"
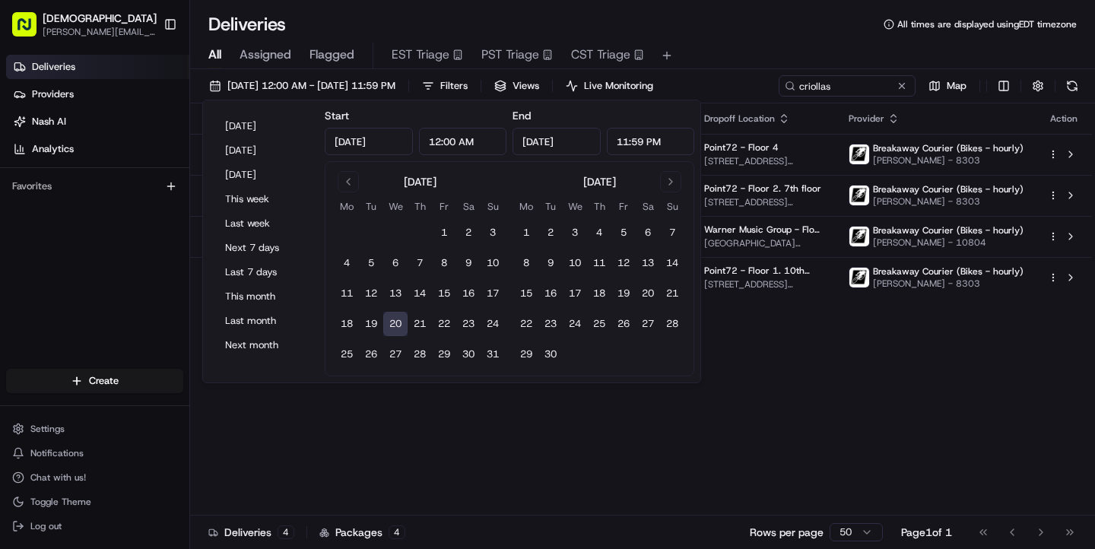
click at [776, 37] on div "All Assigned Flagged EST Triage PST Triage CST Triage" at bounding box center [642, 53] width 905 height 33
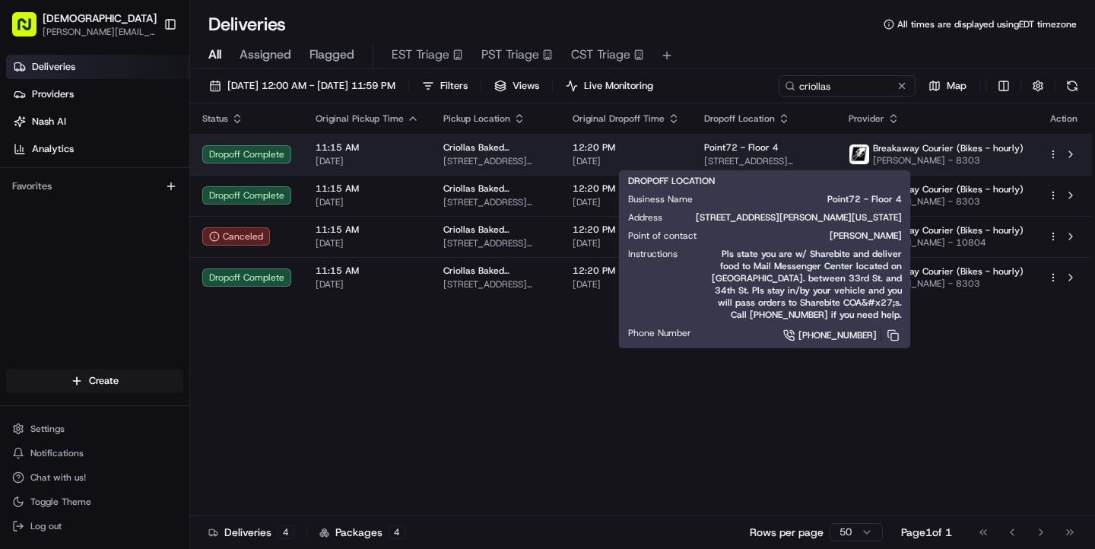
click at [741, 153] on span "Point72 - Floor 4" at bounding box center [741, 147] width 75 height 12
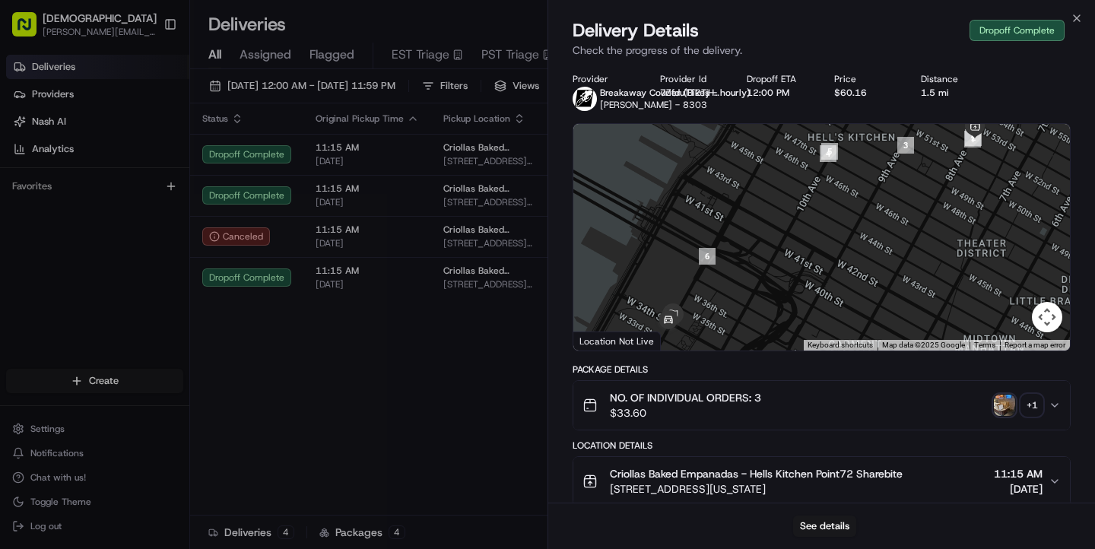
click at [1003, 400] on img "button" at bounding box center [1004, 405] width 21 height 21
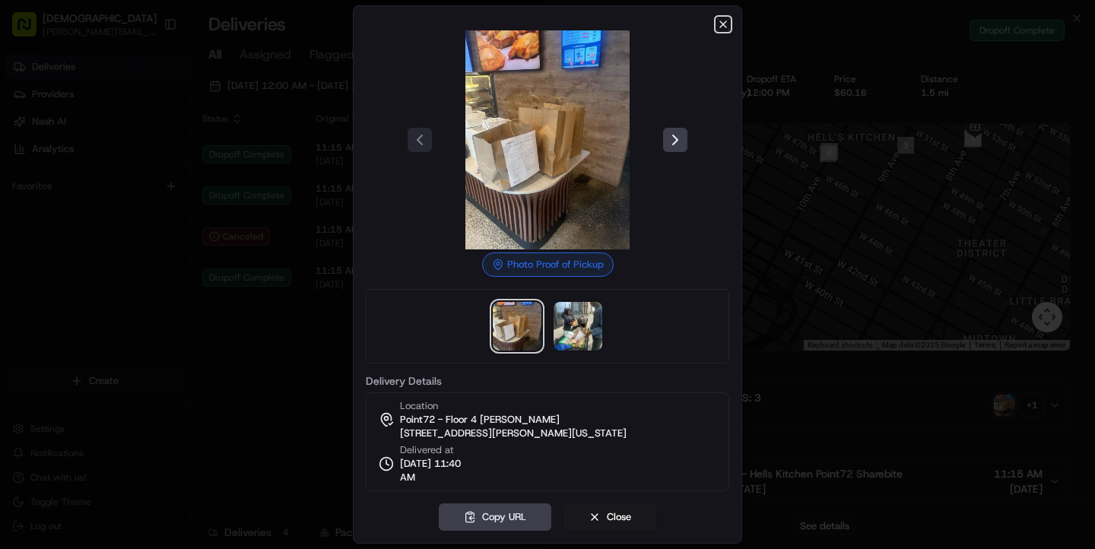
click at [725, 29] on icon "button" at bounding box center [723, 24] width 12 height 12
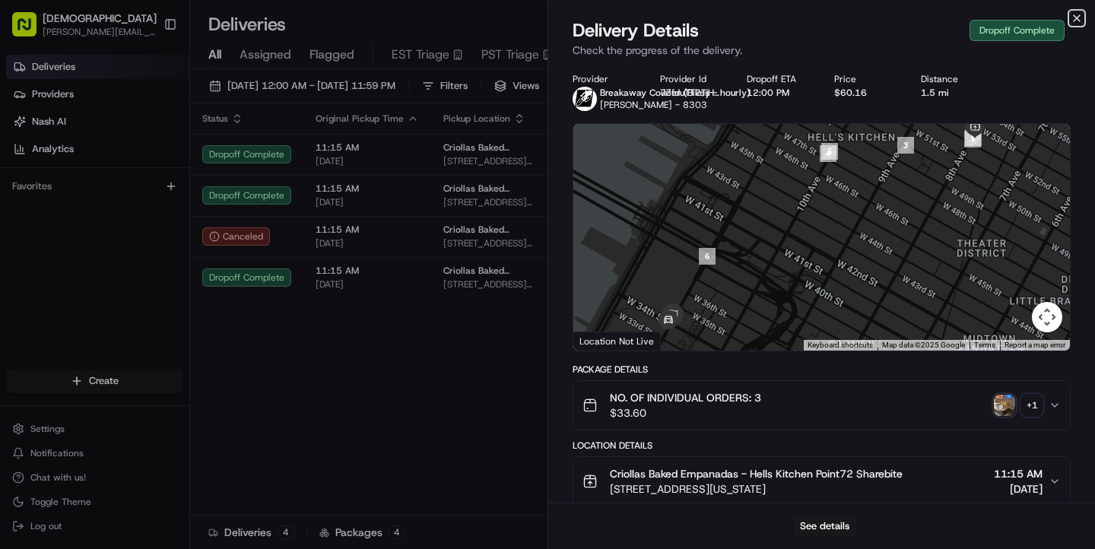
click at [1079, 18] on icon "button" at bounding box center [1077, 18] width 12 height 12
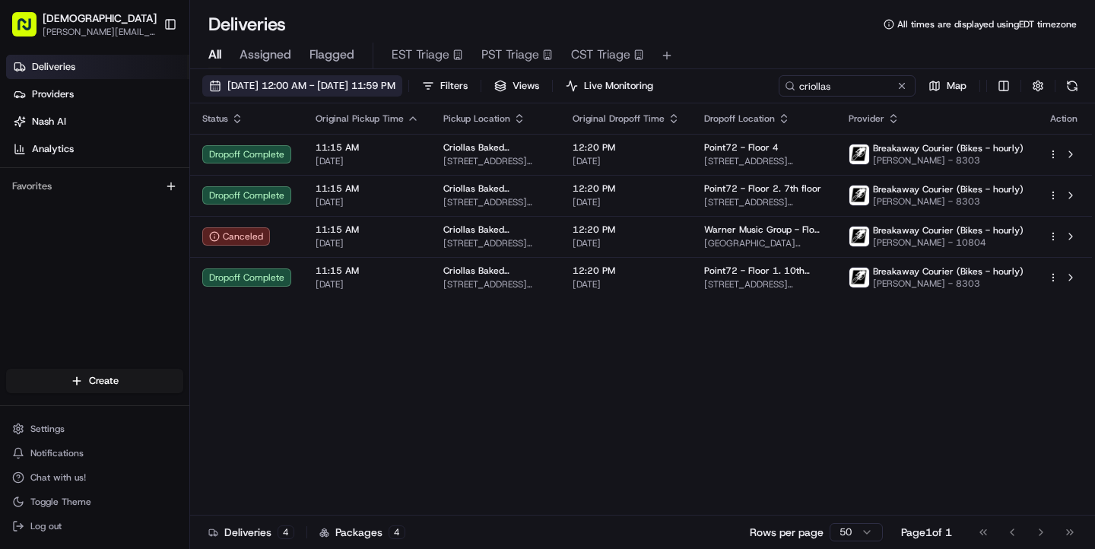
click at [395, 86] on span "[DATE] 12:00 AM - [DATE] 11:59 PM" at bounding box center [311, 86] width 168 height 14
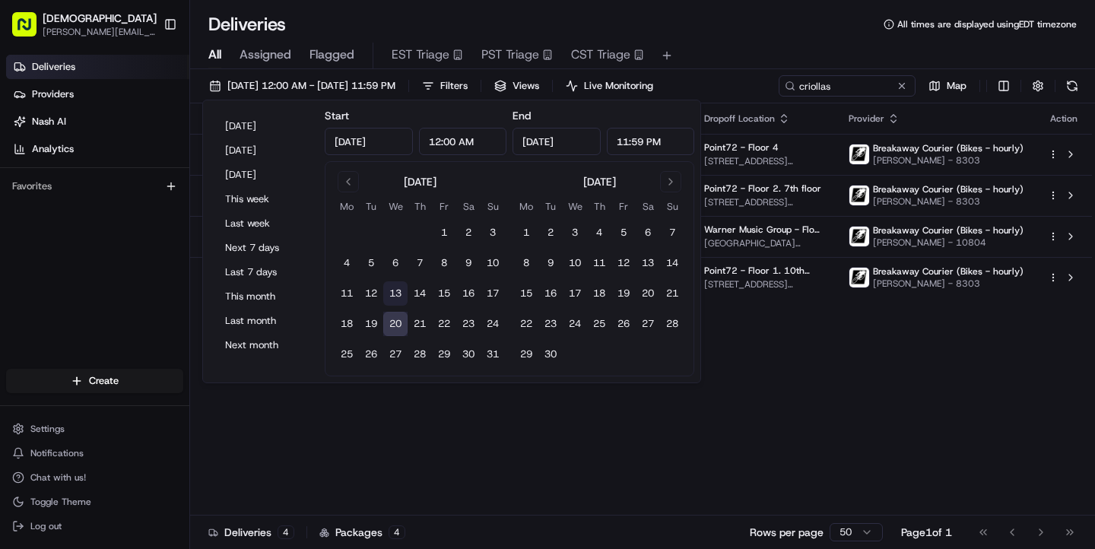
click at [392, 293] on button "13" at bounding box center [395, 293] width 24 height 24
type input "[DATE]"
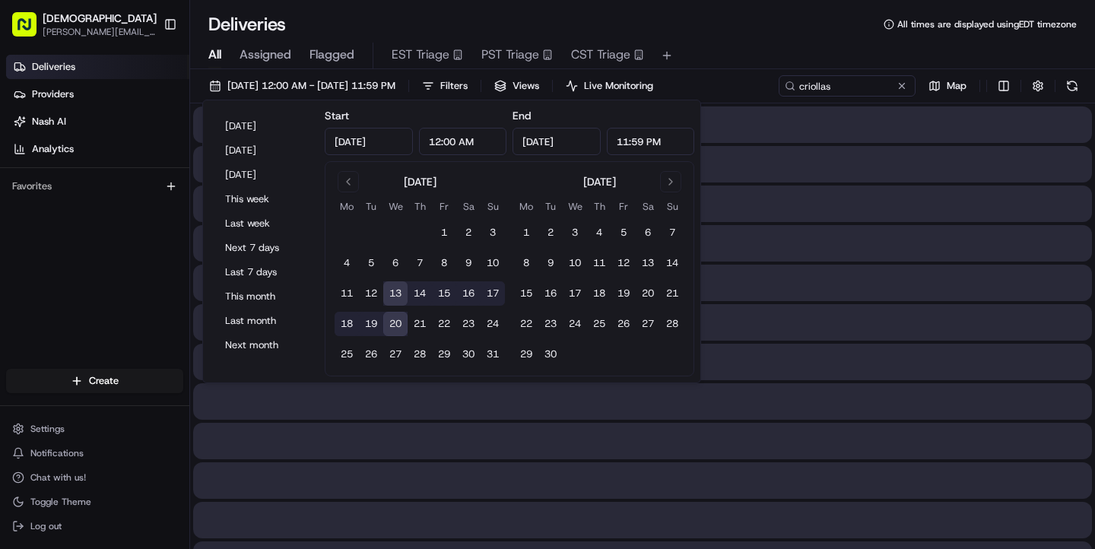
click at [392, 293] on button "13" at bounding box center [395, 293] width 24 height 24
type input "[DATE]"
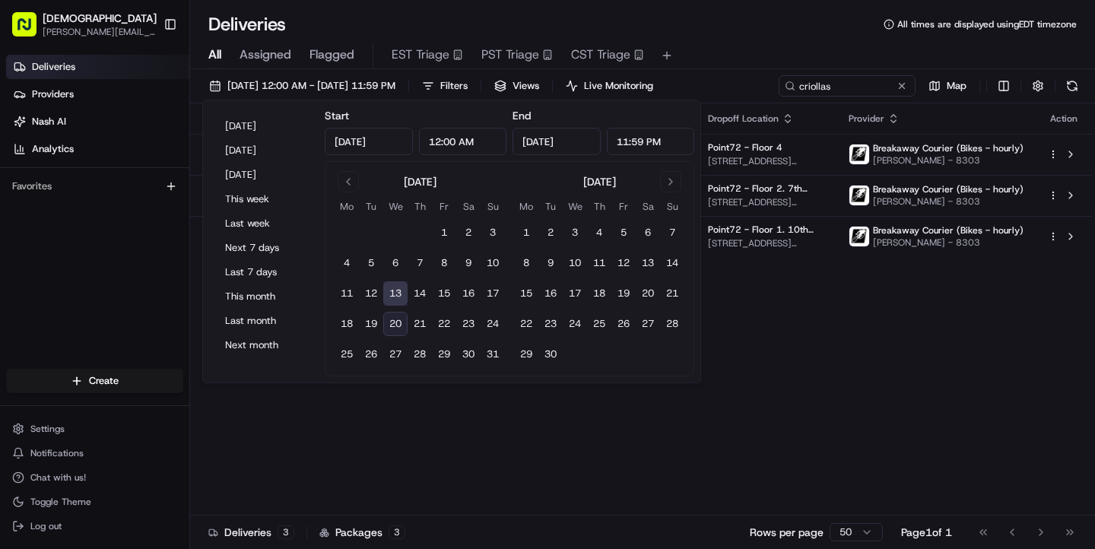
click at [751, 8] on div "Deliveries All times are displayed using EDT timezone All Assigned Flagged EST …" at bounding box center [642, 274] width 905 height 549
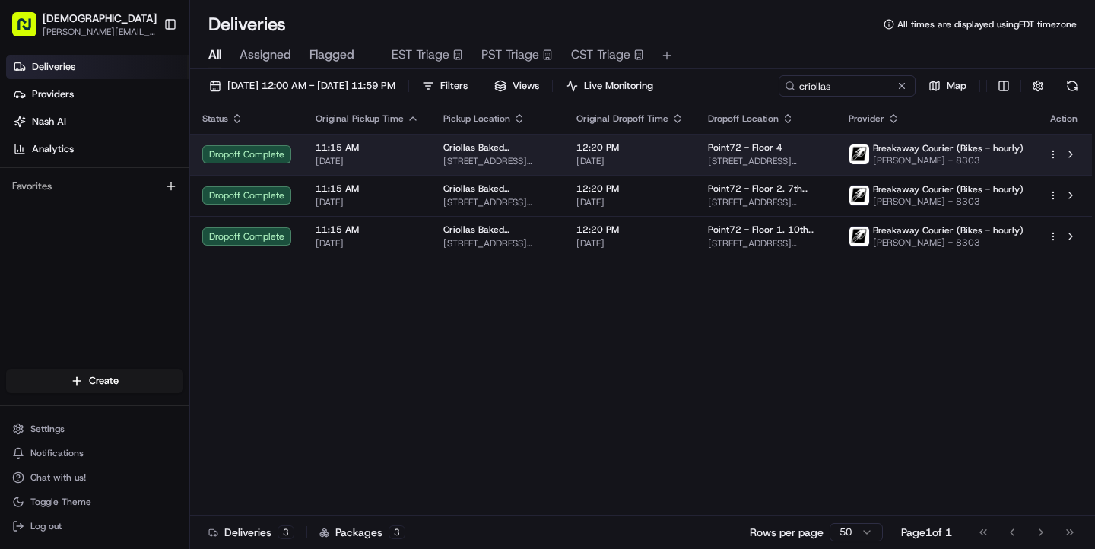
click at [758, 170] on td "Point72 - Floor [GEOGRAPHIC_DATA][STREET_ADDRESS][PERSON_NAME][US_STATE]" at bounding box center [766, 154] width 141 height 41
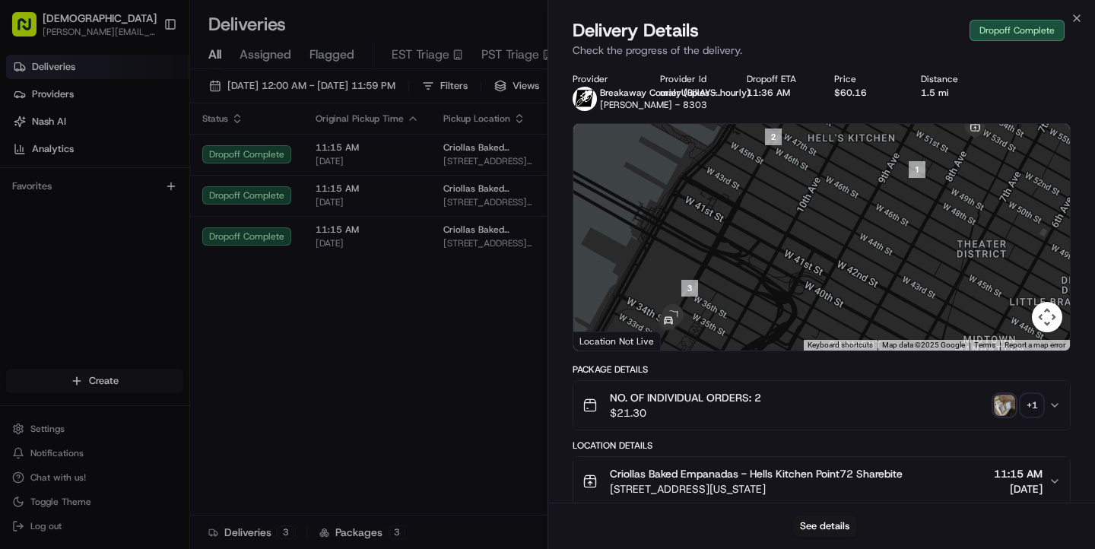
click at [1002, 402] on img "button" at bounding box center [1004, 405] width 21 height 21
